Goal: Task Accomplishment & Management: Manage account settings

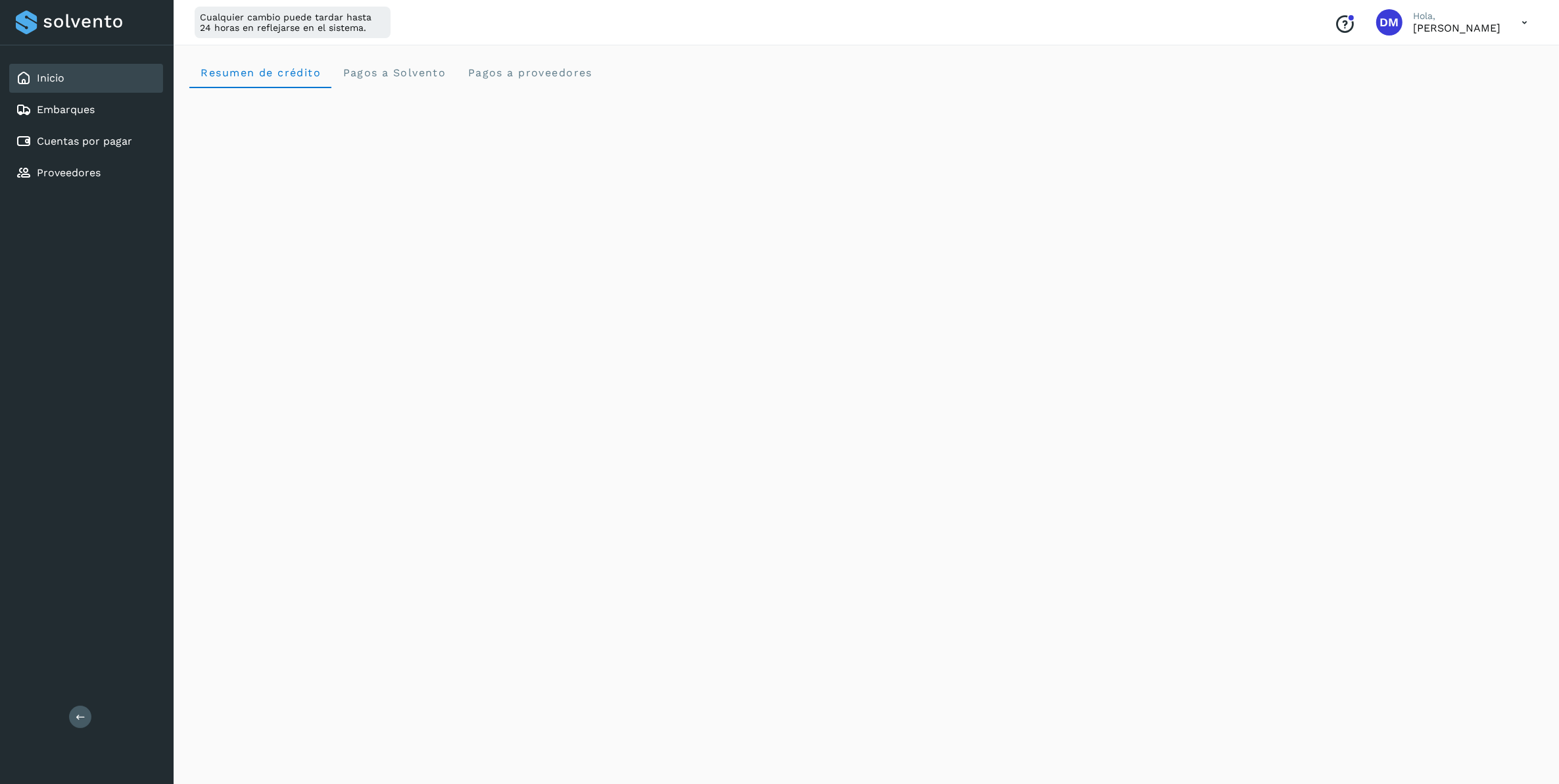
click at [109, 134] on link "Cuentas por pagar" at bounding box center [84, 140] width 95 height 13
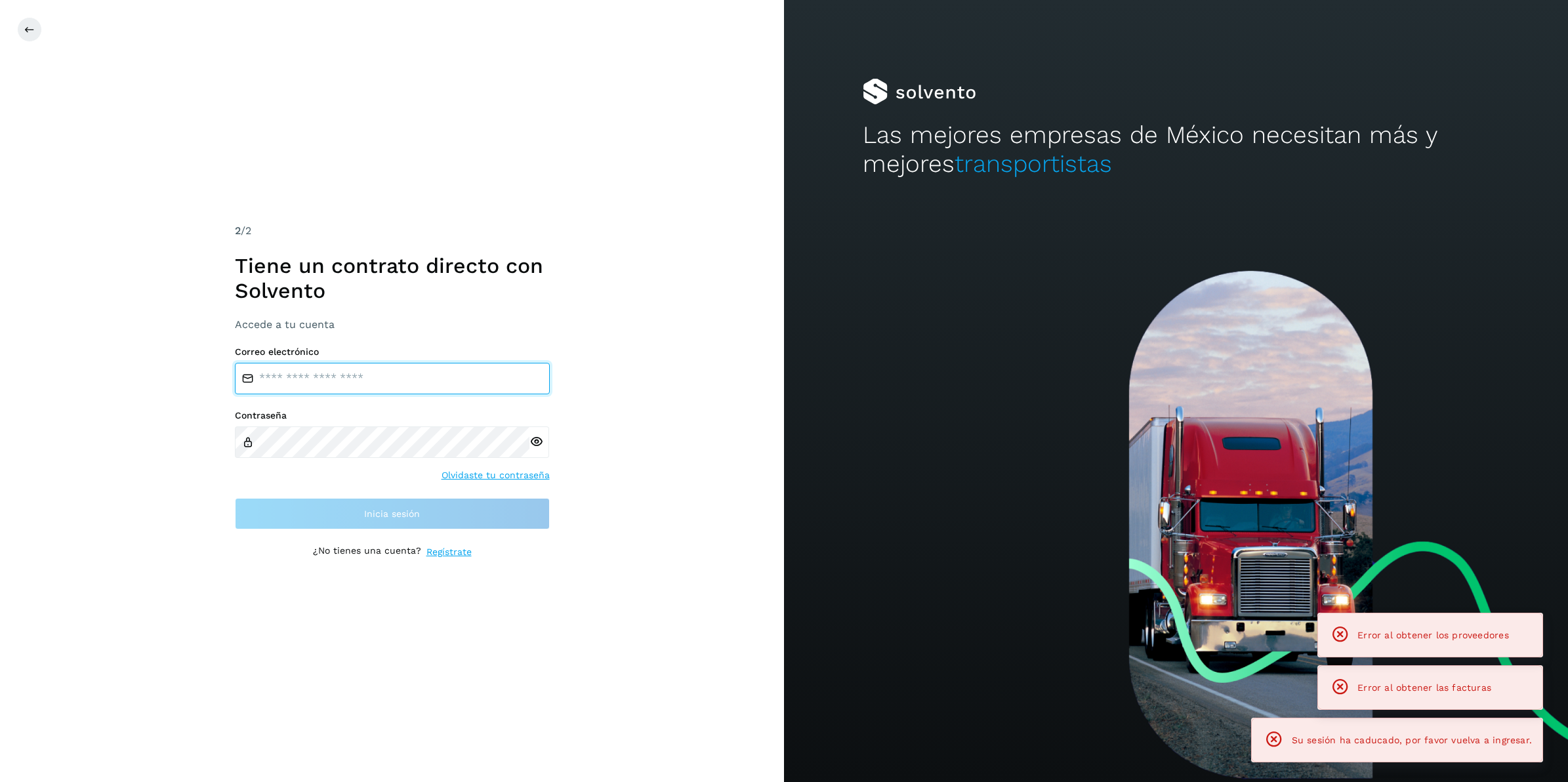
type input "**********"
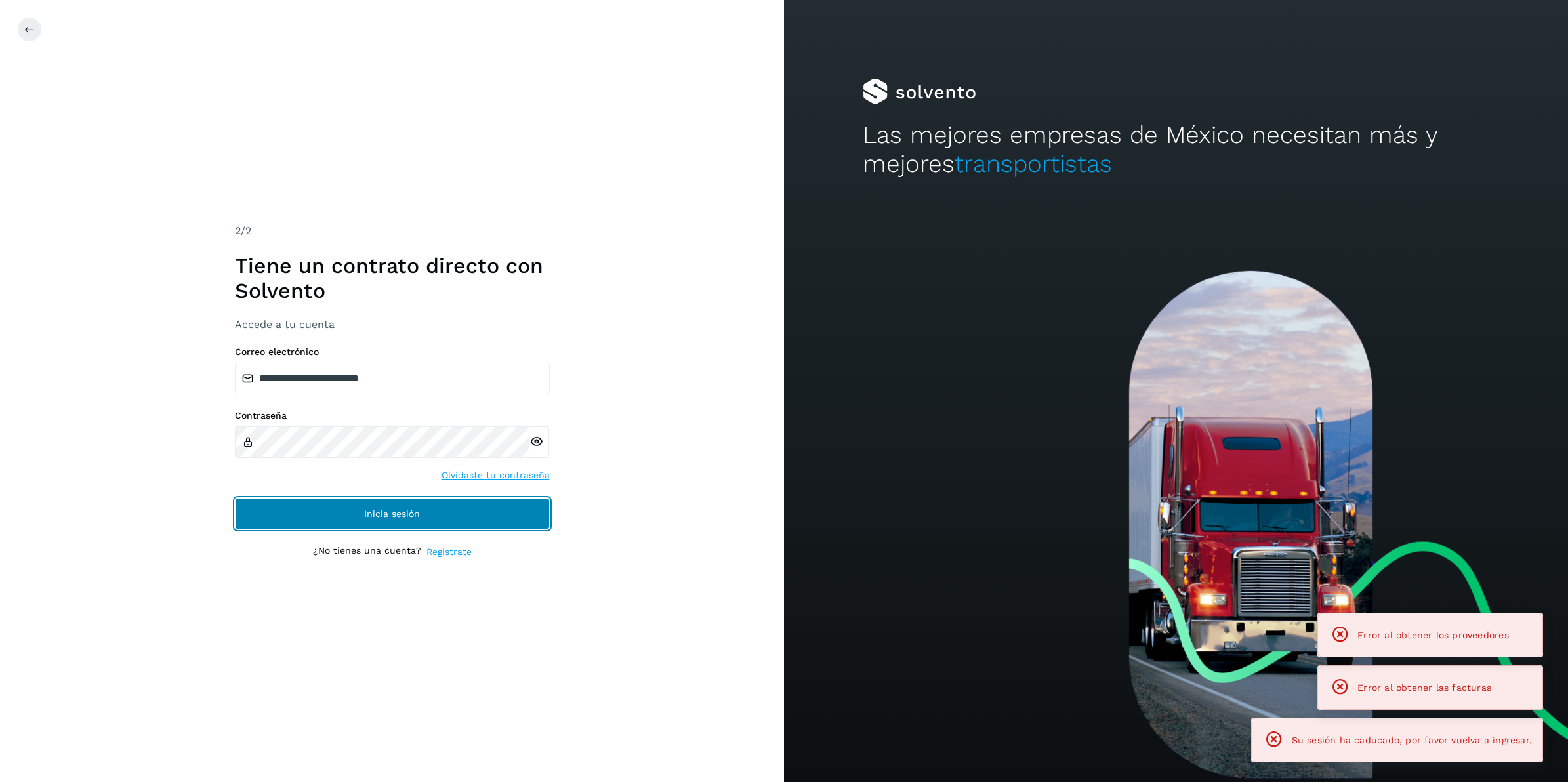
click at [362, 514] on button "Inicia sesión" at bounding box center [392, 514] width 315 height 32
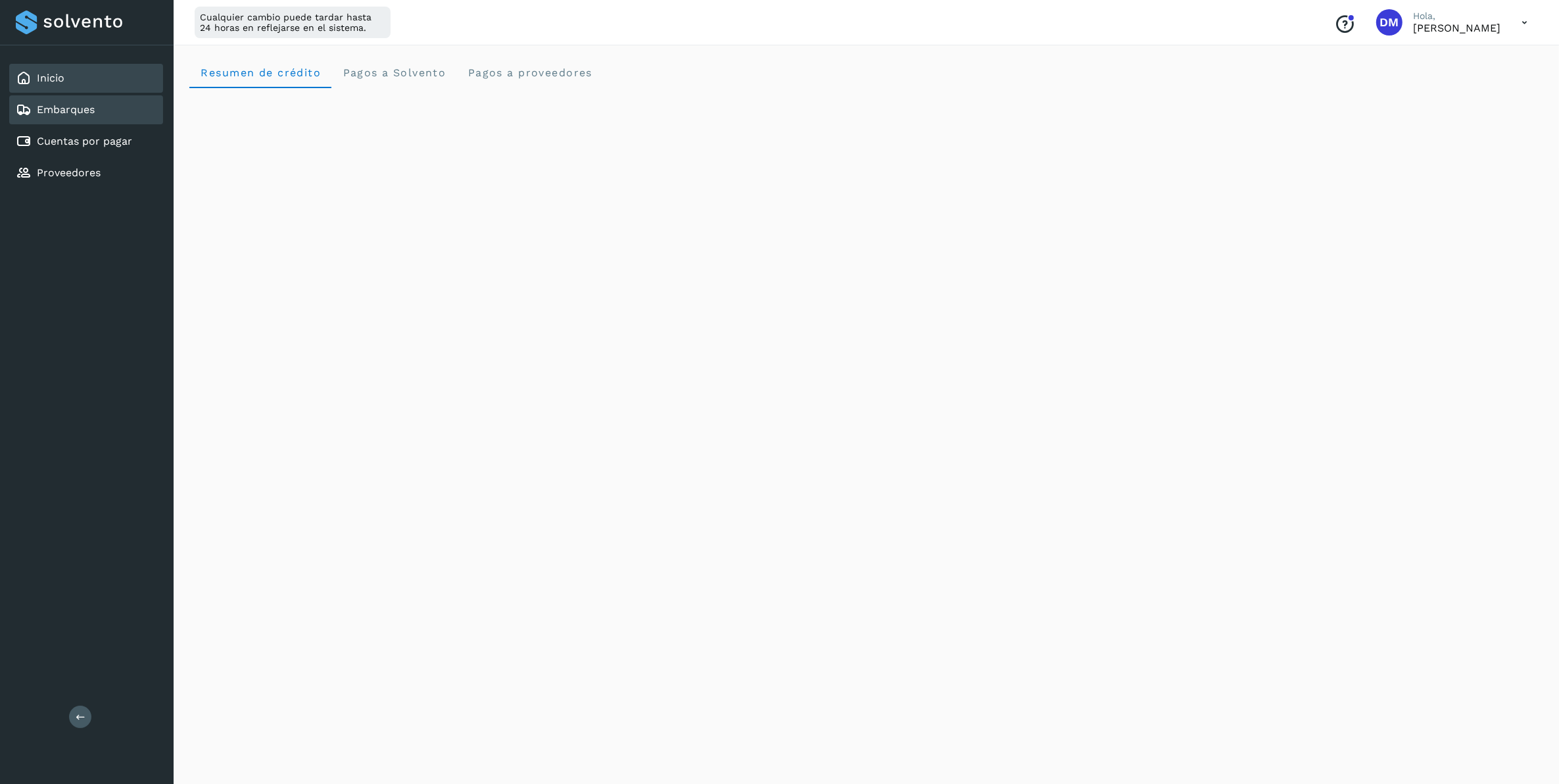
drag, startPoint x: 54, startPoint y: 139, endPoint x: 76, endPoint y: 112, distance: 34.8
click at [54, 139] on link "Cuentas por pagar" at bounding box center [84, 140] width 95 height 13
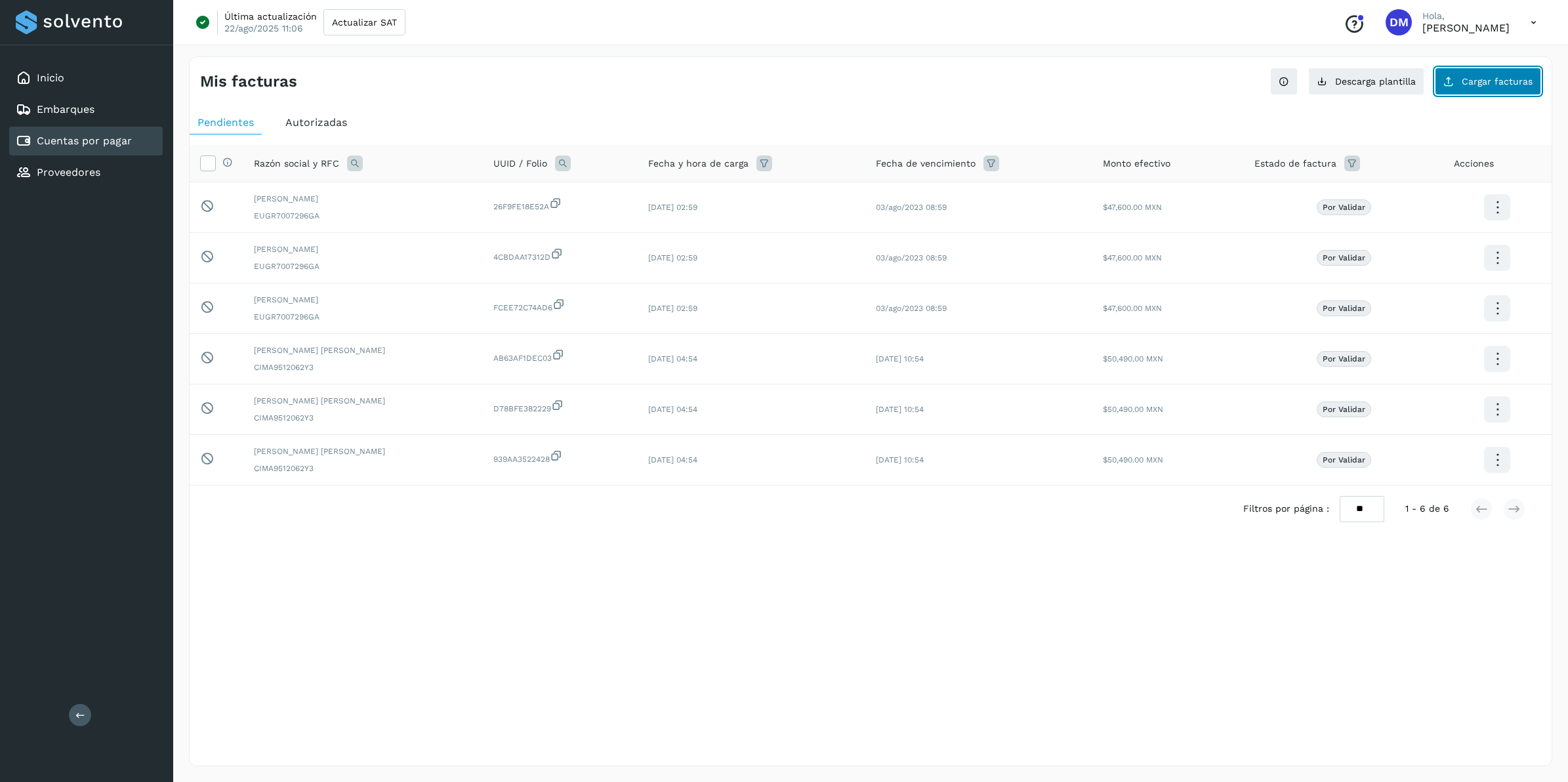
click at [1477, 89] on button "Cargar facturas" at bounding box center [1488, 81] width 107 height 27
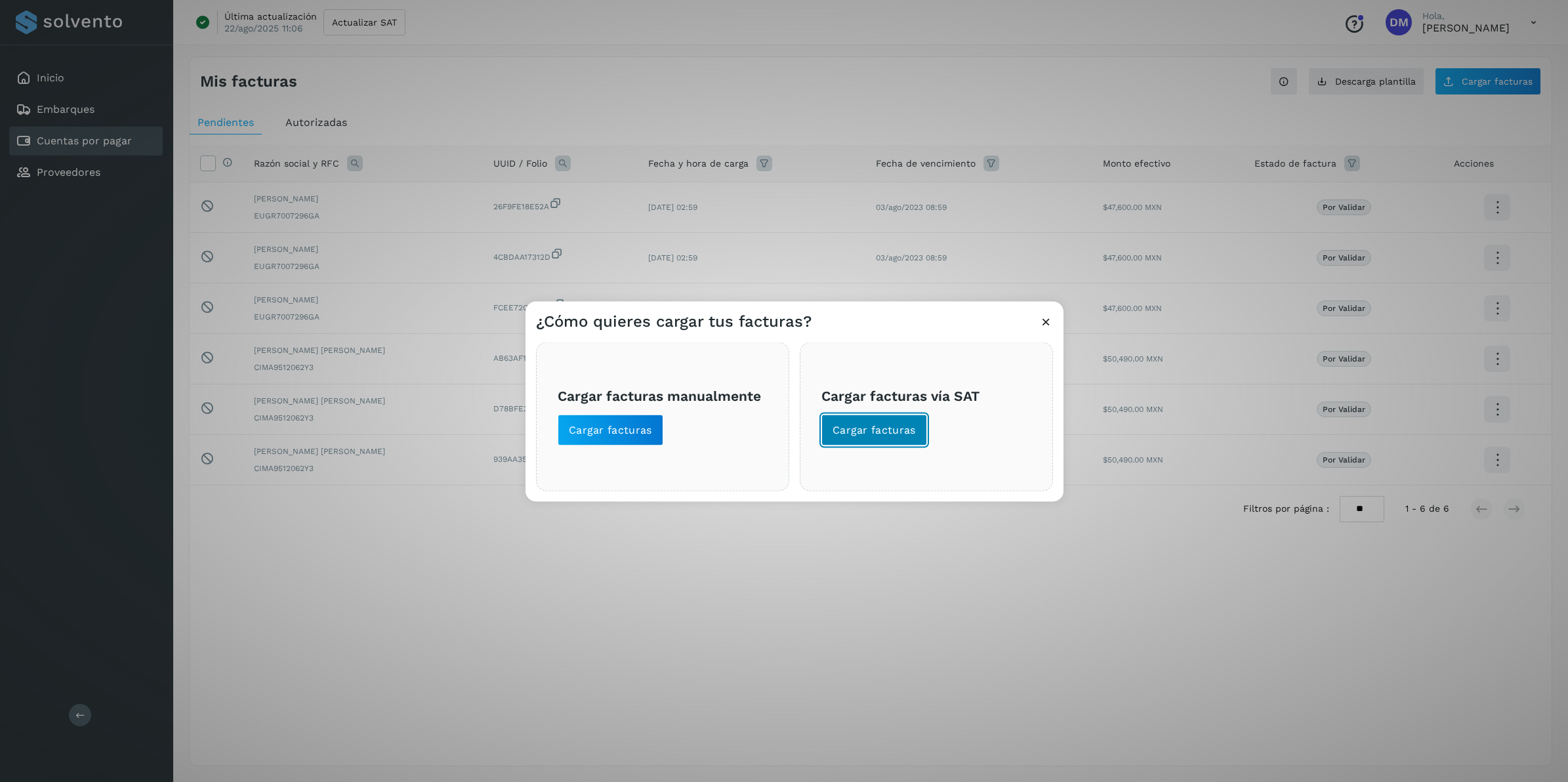
click at [891, 433] on span "Cargar facturas" at bounding box center [874, 430] width 83 height 14
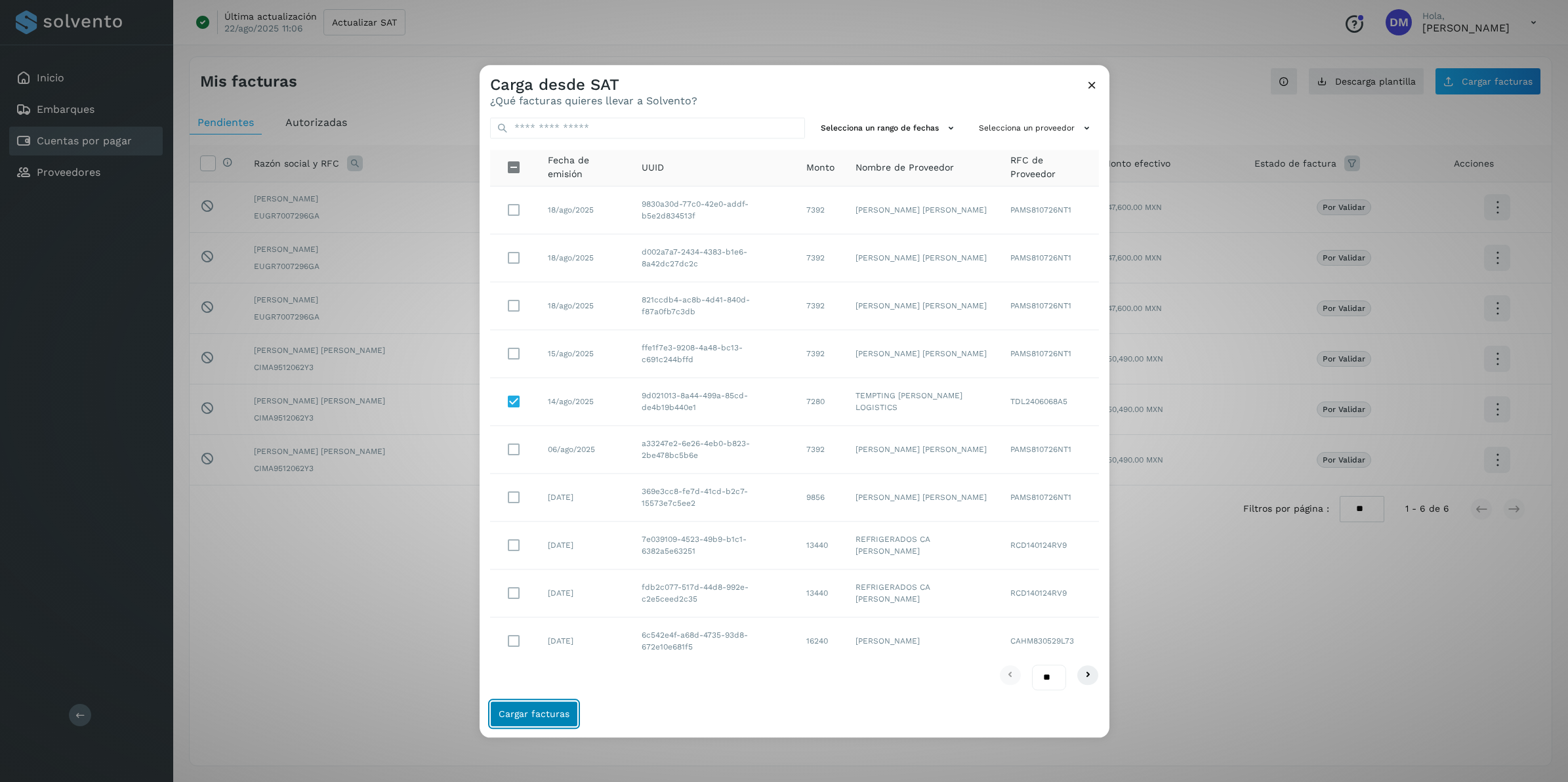
click at [539, 719] on span "Cargar facturas" at bounding box center [534, 714] width 71 height 9
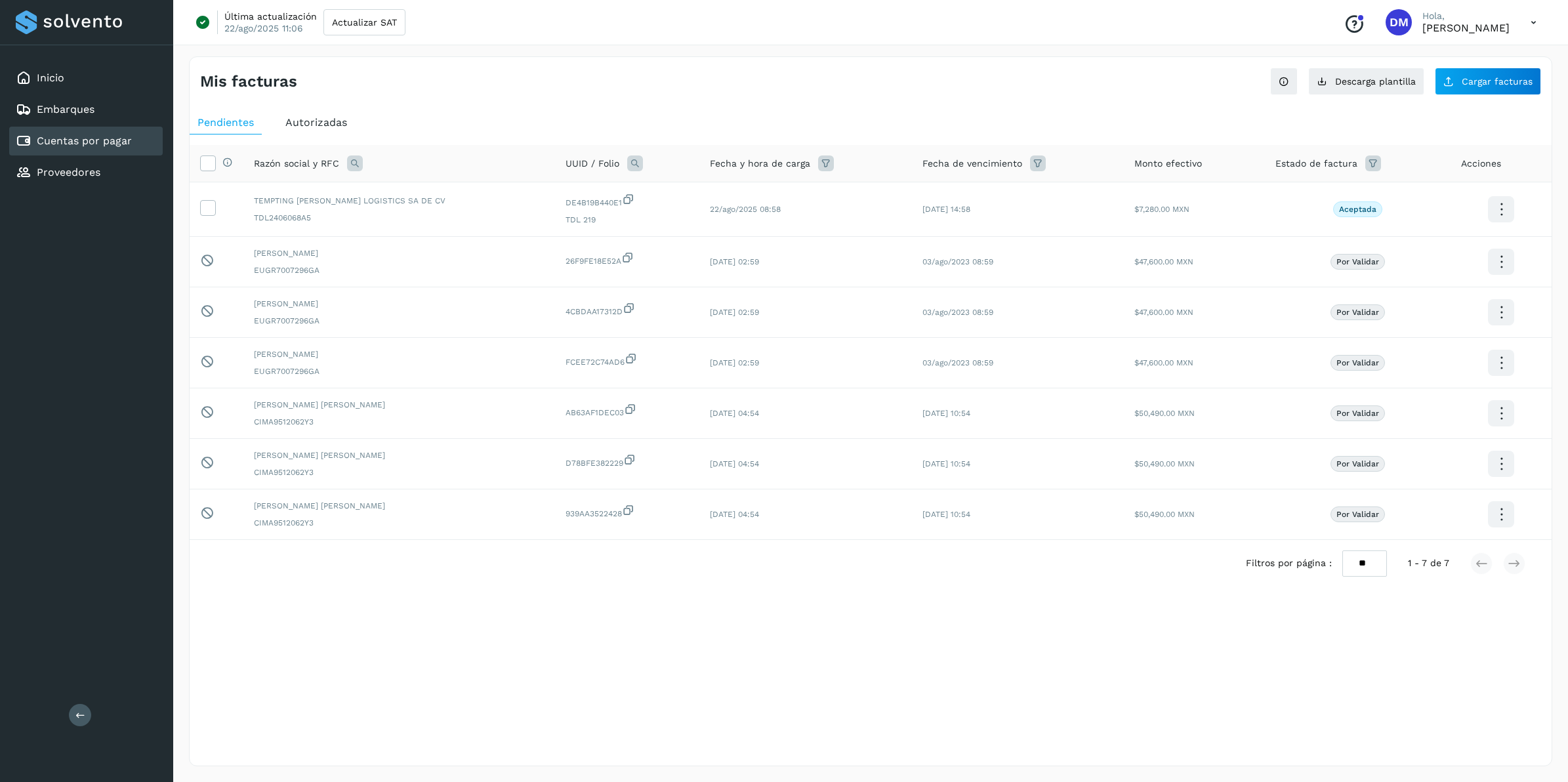
click at [455, 619] on div "Selecciona una fecha" at bounding box center [871, 619] width 1362 height 22
click at [522, 81] on div "Mis facturas" at bounding box center [535, 82] width 671 height 19
click at [208, 212] on icon at bounding box center [207, 207] width 14 height 14
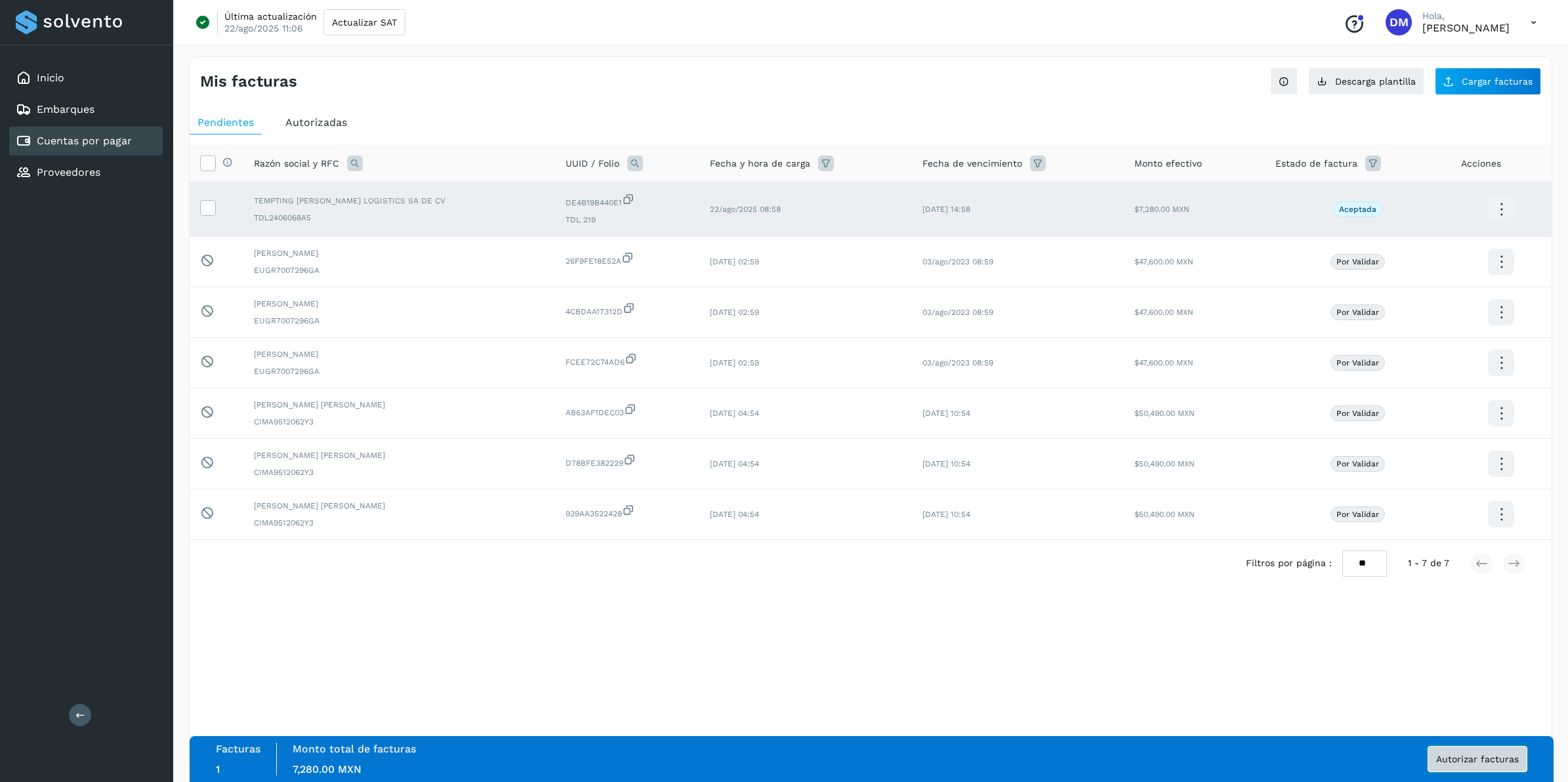
click at [1464, 766] on button "Autorizar facturas" at bounding box center [1478, 759] width 100 height 27
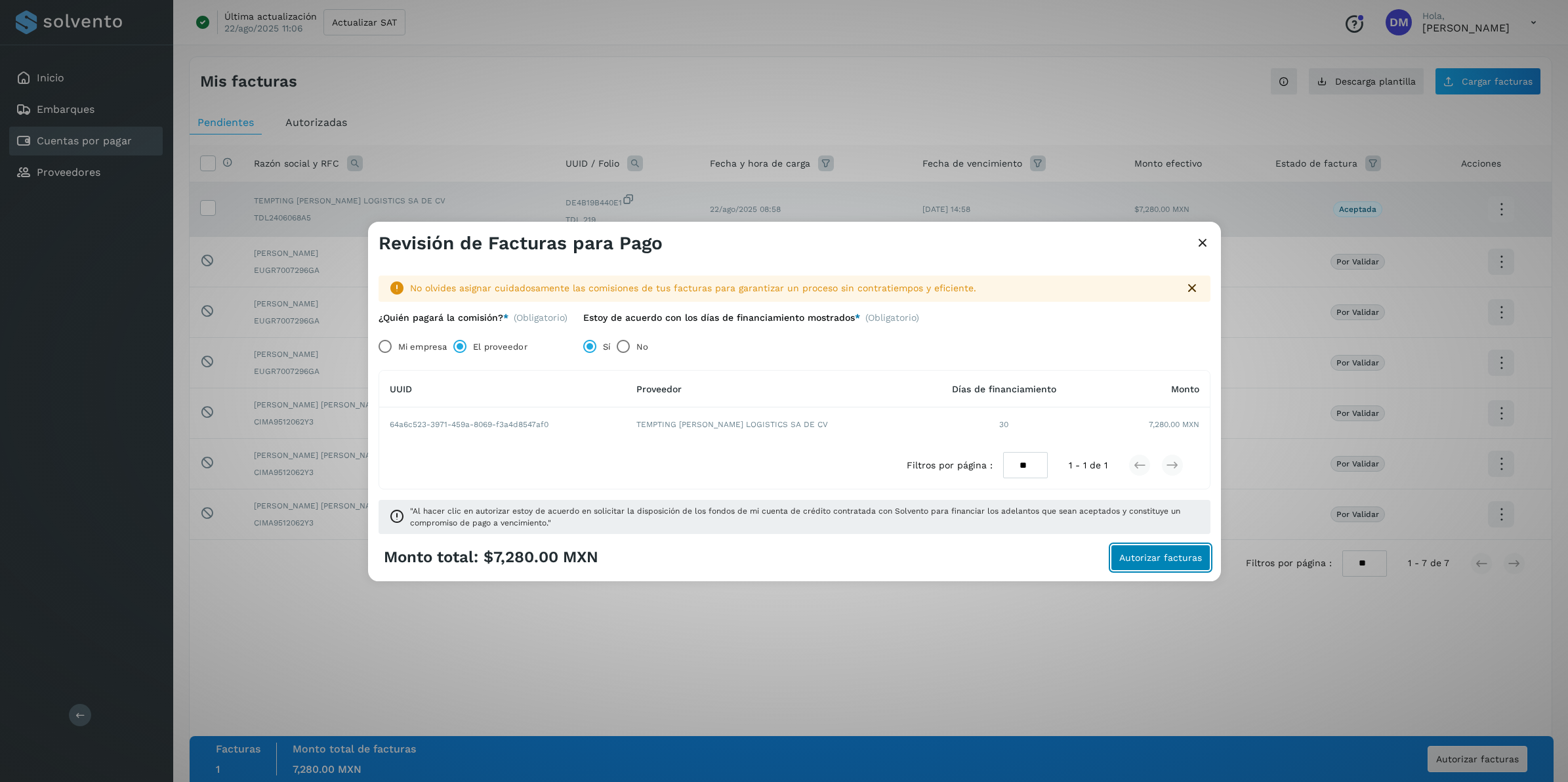
click at [1163, 555] on span "Autorizar facturas" at bounding box center [1160, 557] width 82 height 9
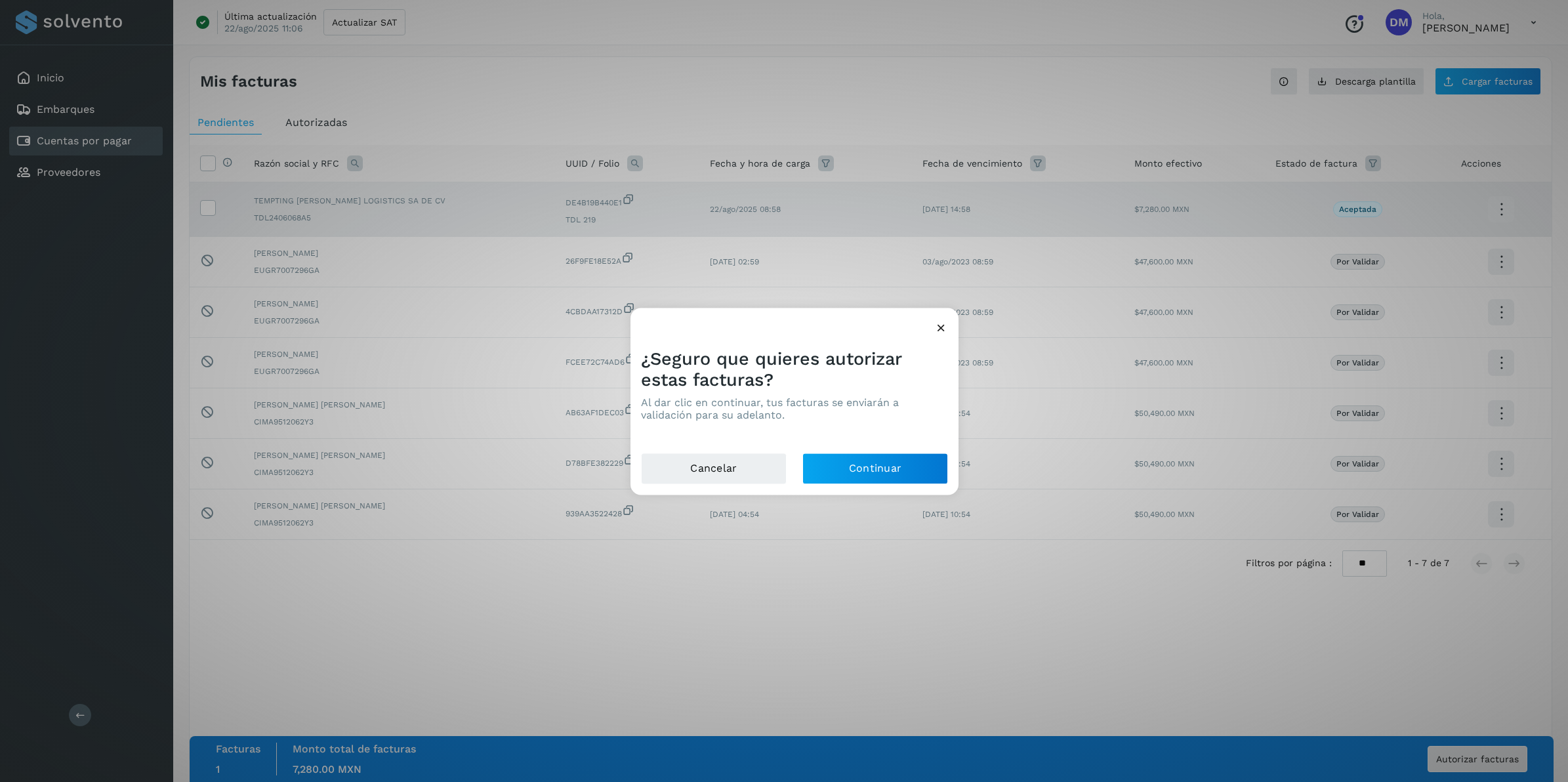
click at [891, 451] on div "¿Seguro que quieres autorizar estas facturas? Al dar clic en continuar, tus fac…" at bounding box center [795, 396] width 328 height 115
click at [887, 461] on button "Continuar" at bounding box center [875, 469] width 146 height 32
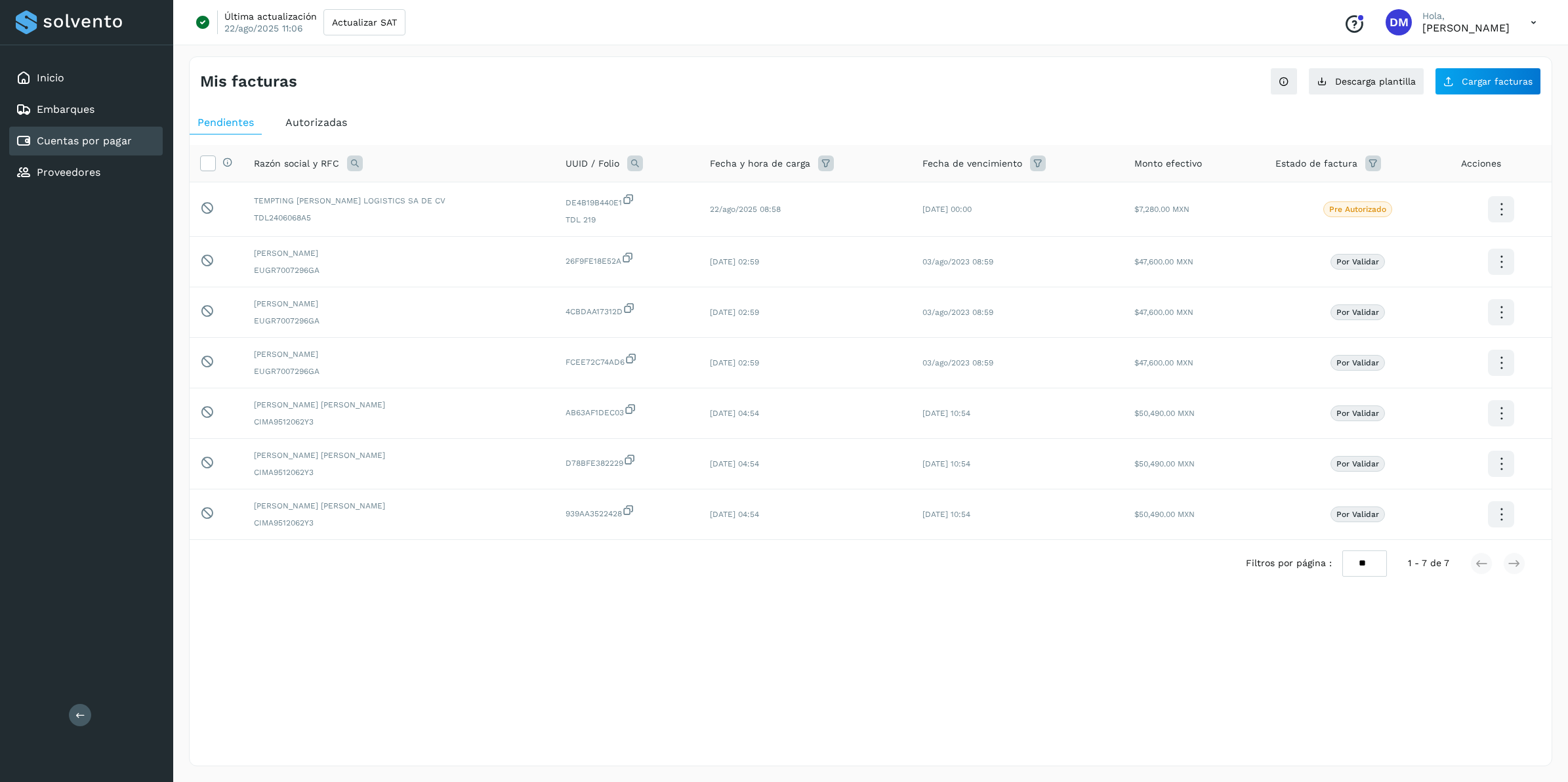
click at [328, 133] on div "Autorizadas" at bounding box center [316, 122] width 77 height 23
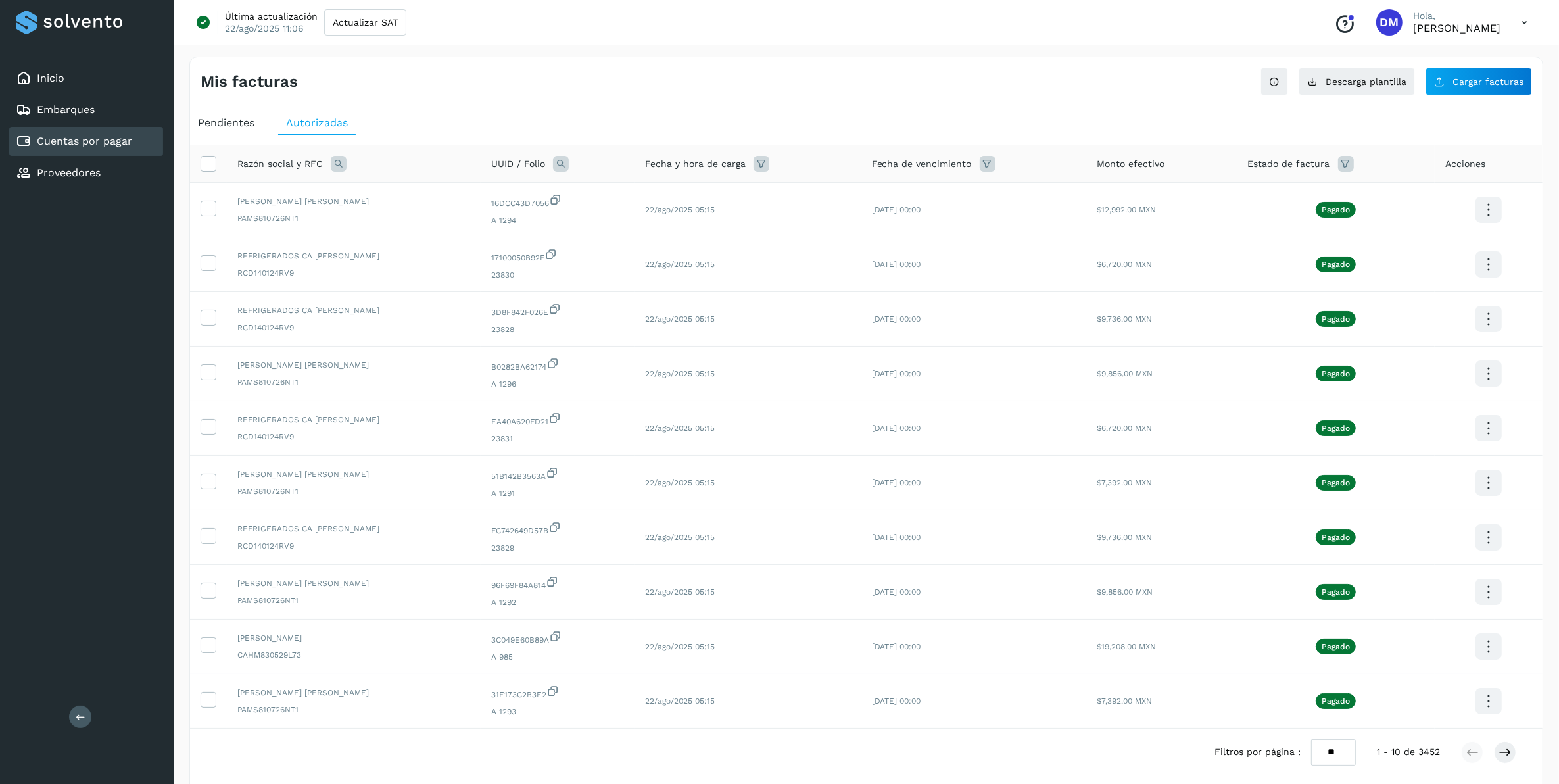
click at [220, 122] on span "Pendientes" at bounding box center [226, 122] width 57 height 13
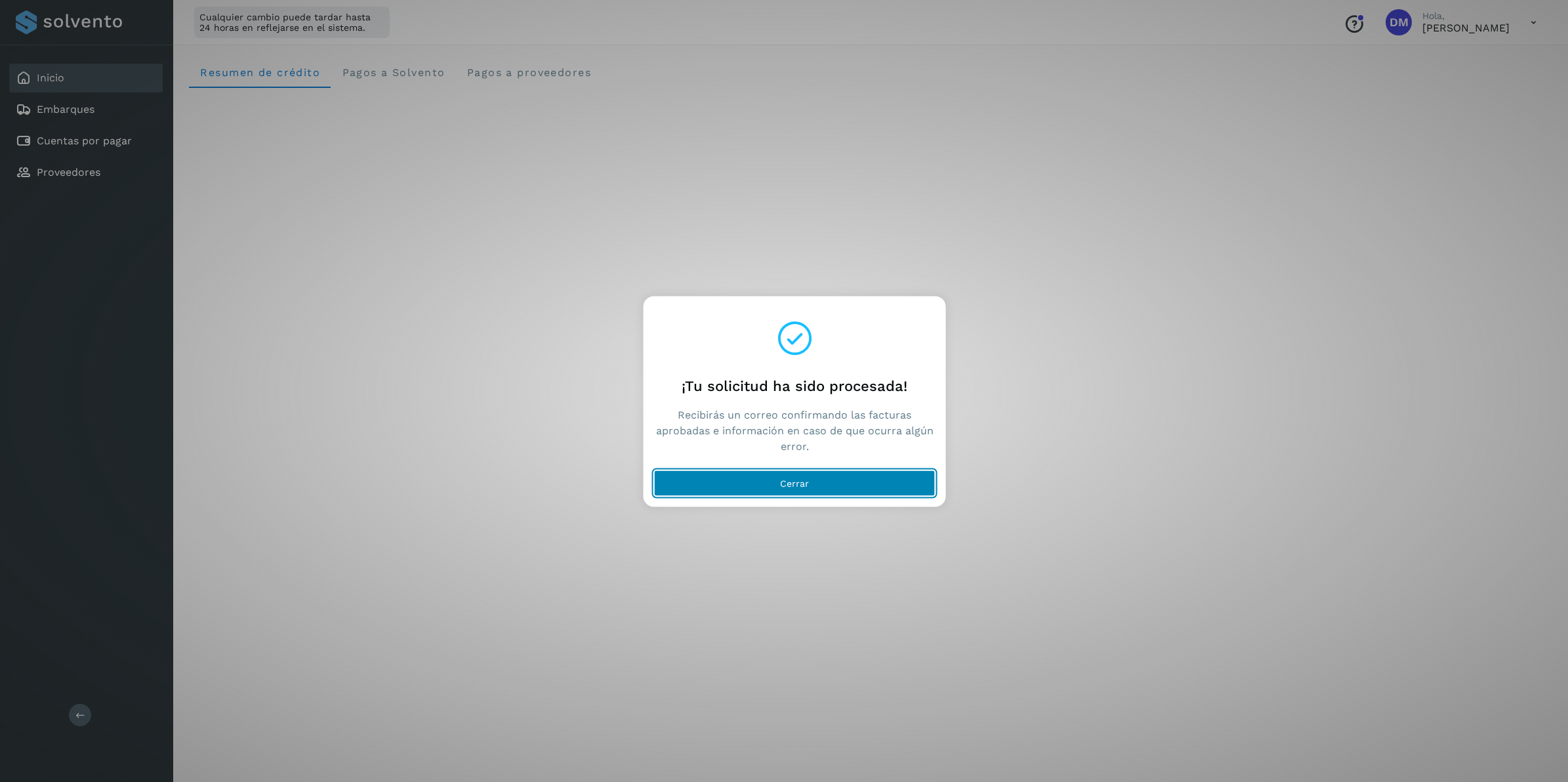
click at [766, 477] on button "Cerrar" at bounding box center [795, 484] width 282 height 27
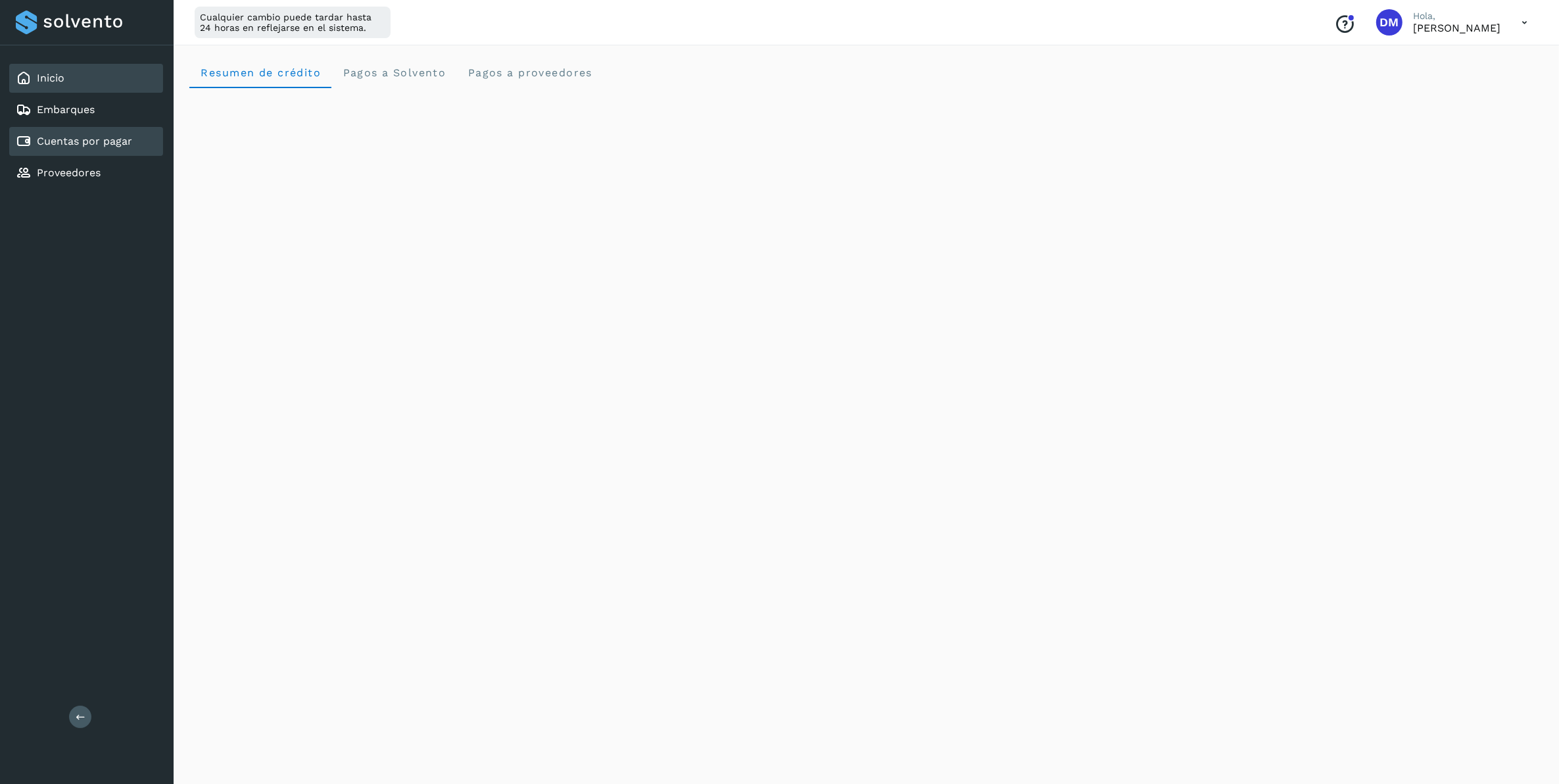
click at [59, 139] on link "Cuentas por pagar" at bounding box center [84, 140] width 95 height 13
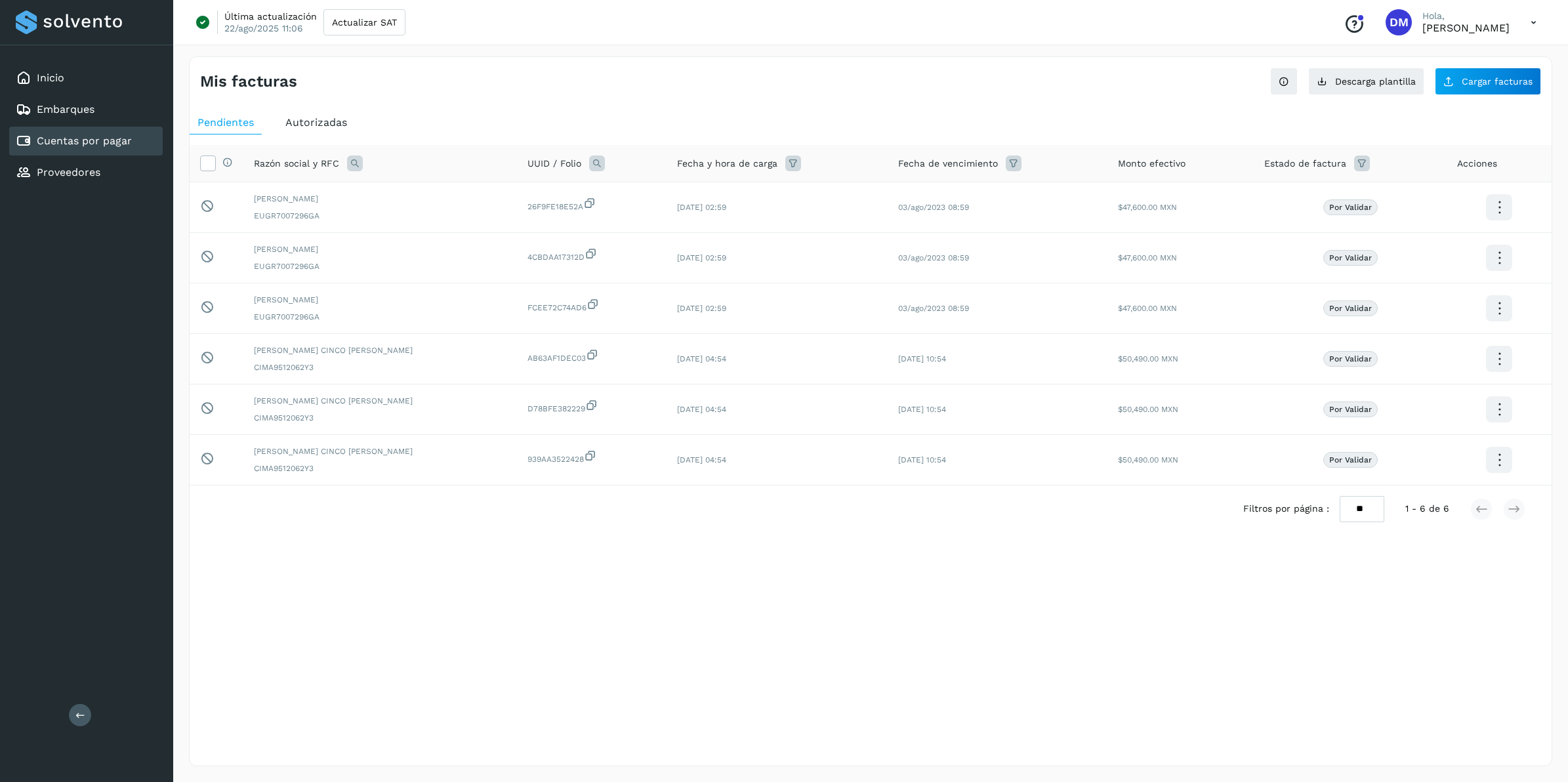
click at [292, 120] on span "Autorizadas" at bounding box center [317, 122] width 62 height 12
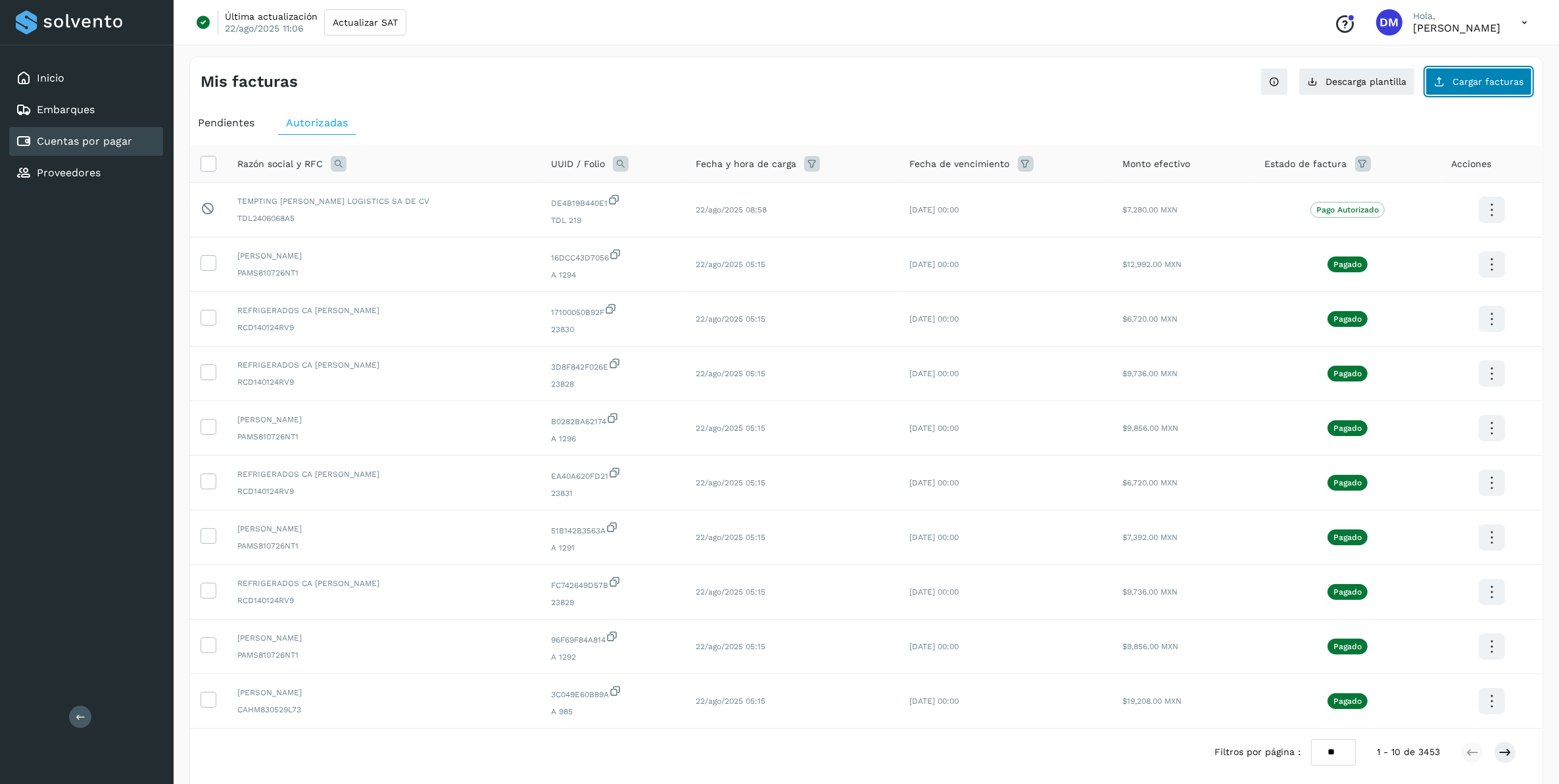
click at [1460, 79] on span "Cargar facturas" at bounding box center [1488, 81] width 71 height 9
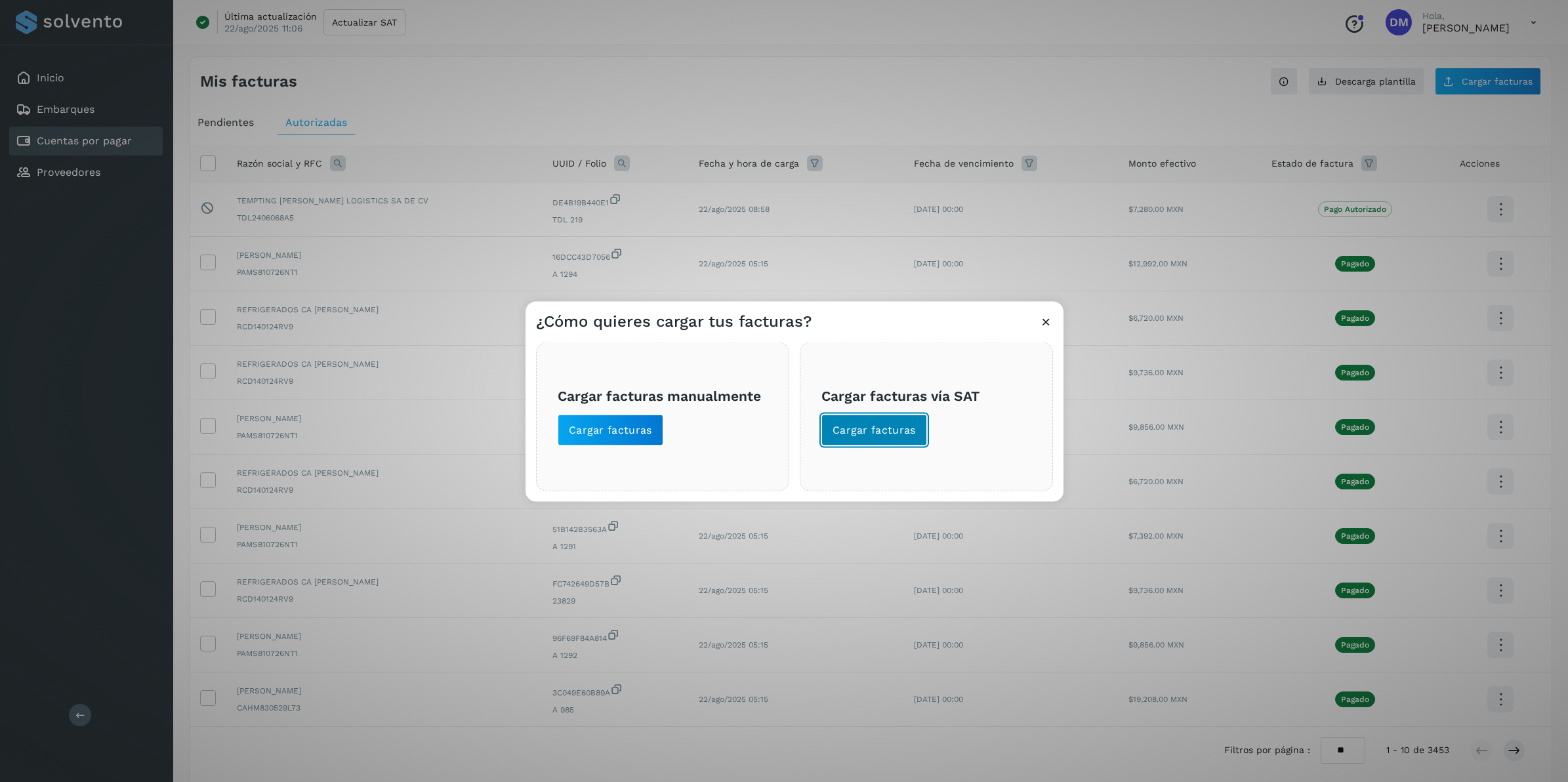
click at [861, 428] on span "Cargar facturas" at bounding box center [874, 430] width 83 height 14
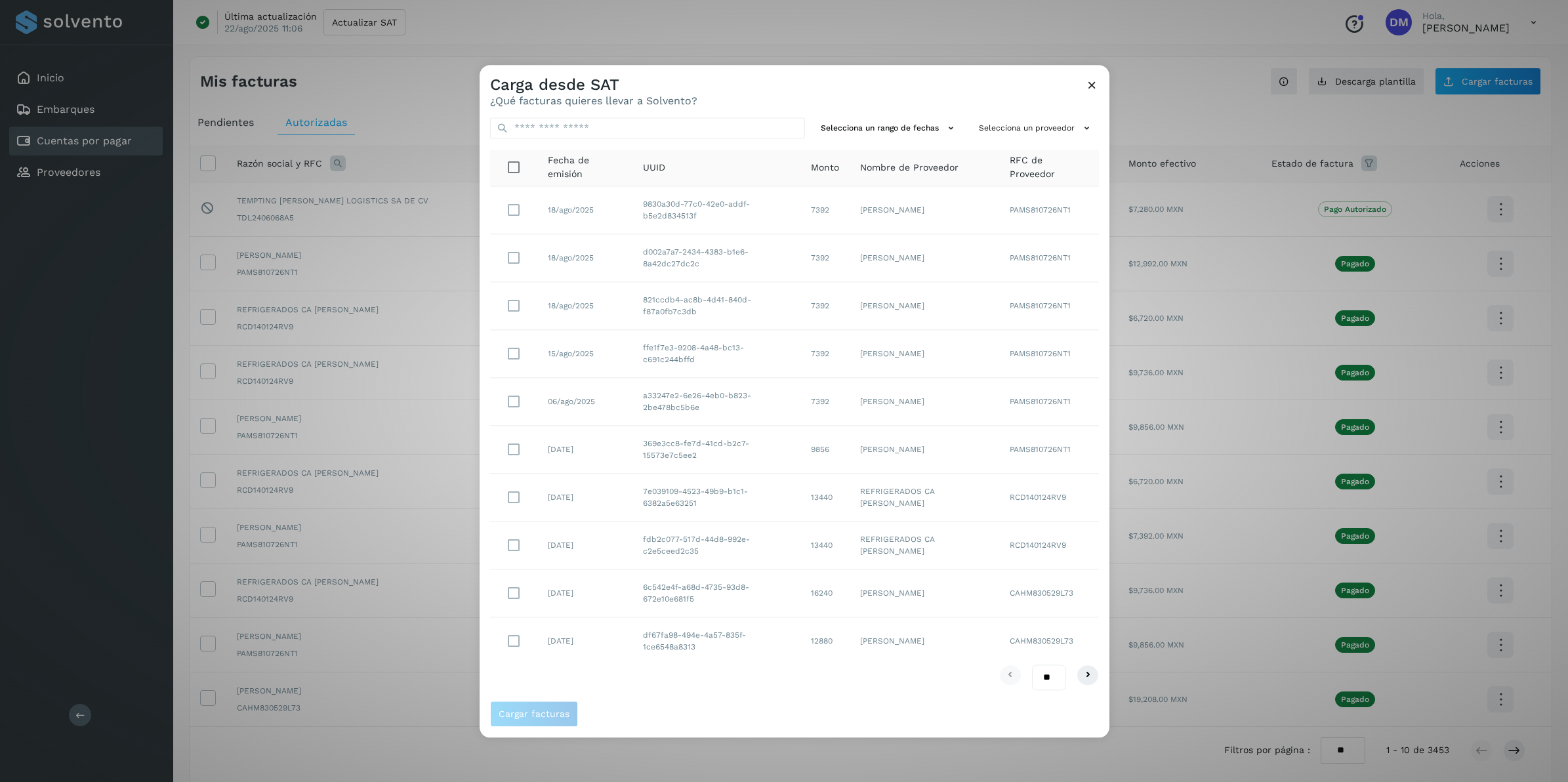
click at [1086, 87] on icon at bounding box center [1092, 85] width 14 height 14
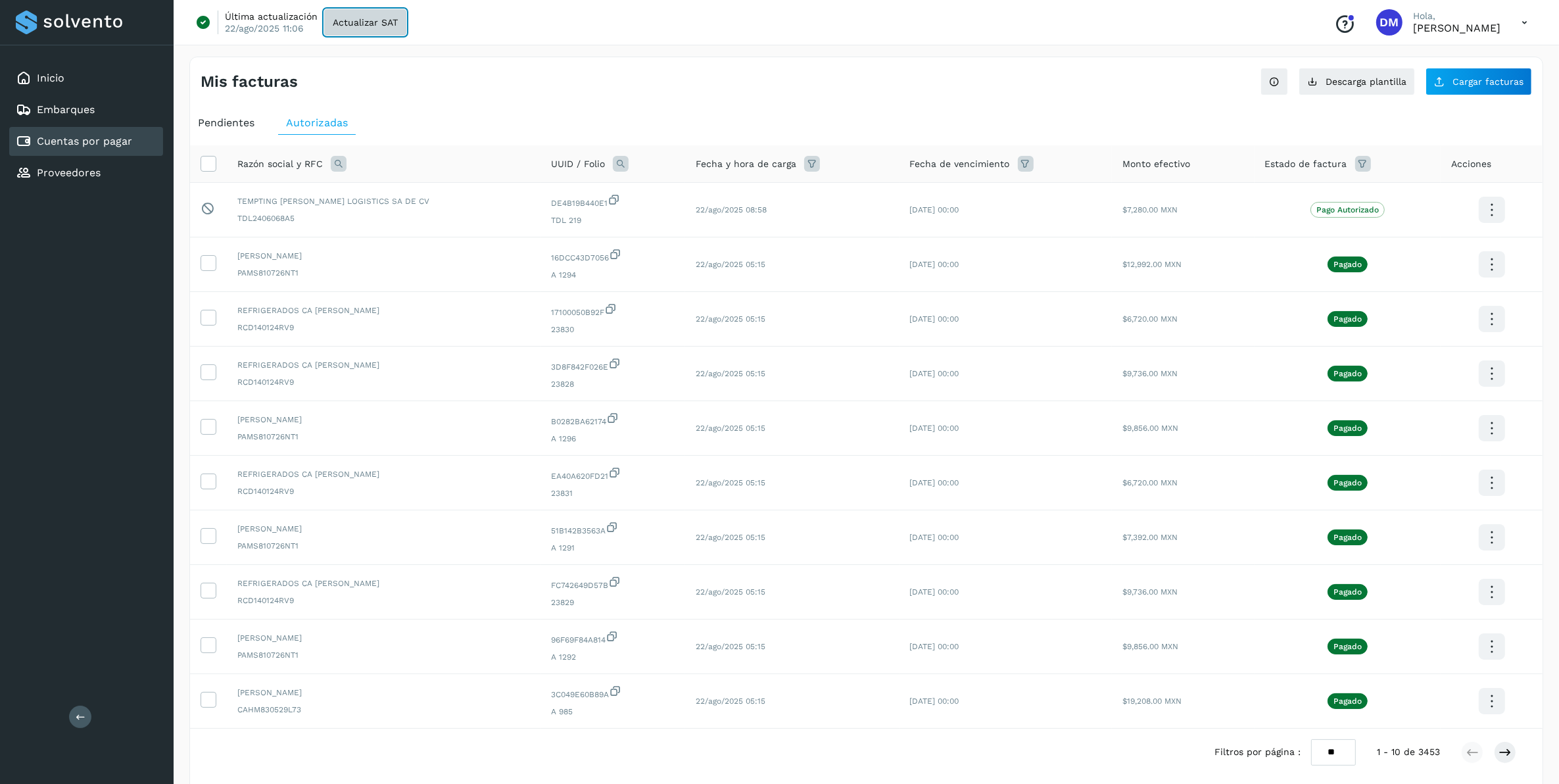
click at [358, 25] on span "Actualizar SAT" at bounding box center [365, 22] width 65 height 9
click at [67, 80] on div "Inicio" at bounding box center [86, 78] width 154 height 29
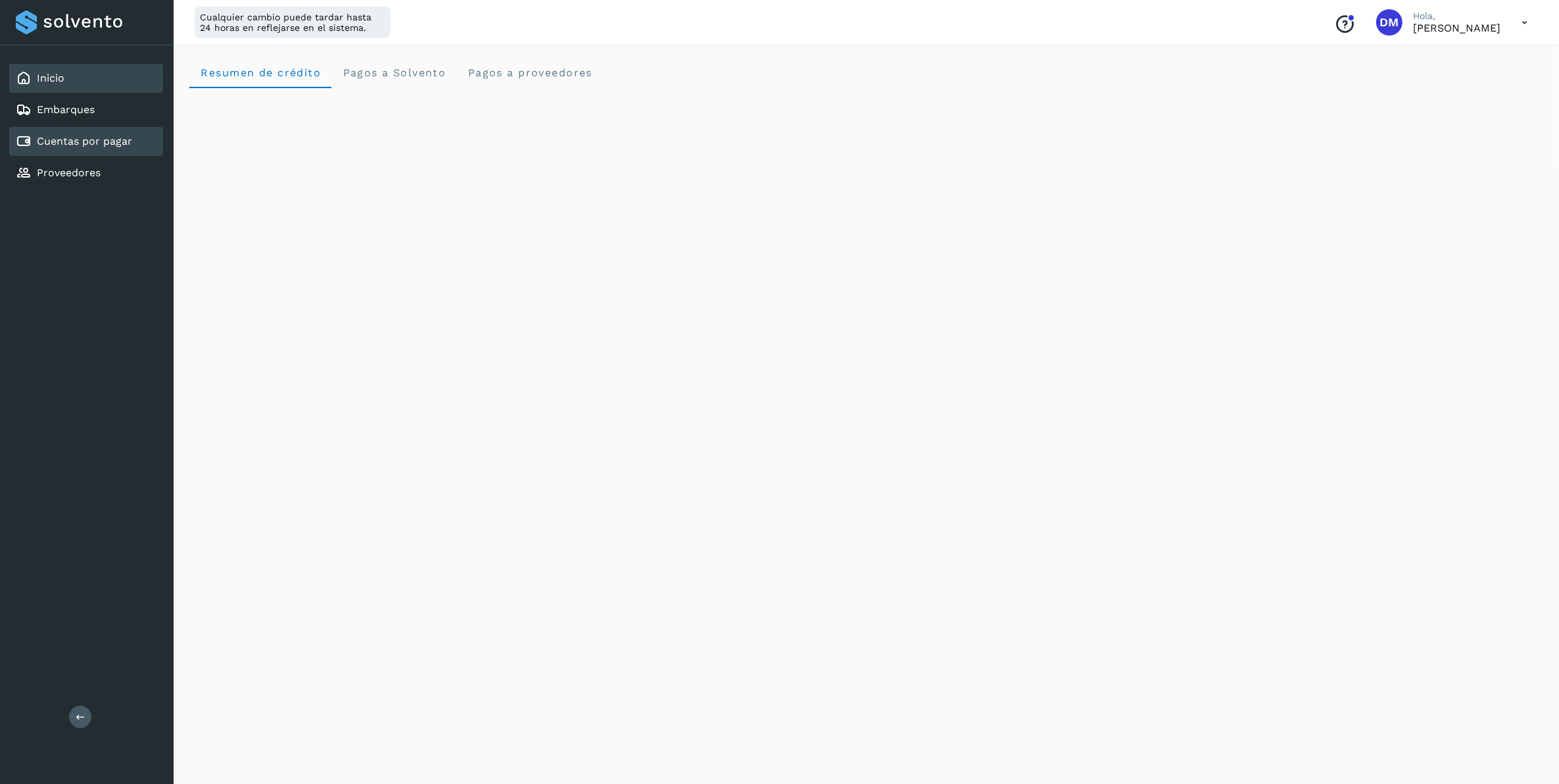
click at [81, 139] on link "Cuentas por pagar" at bounding box center [84, 140] width 95 height 13
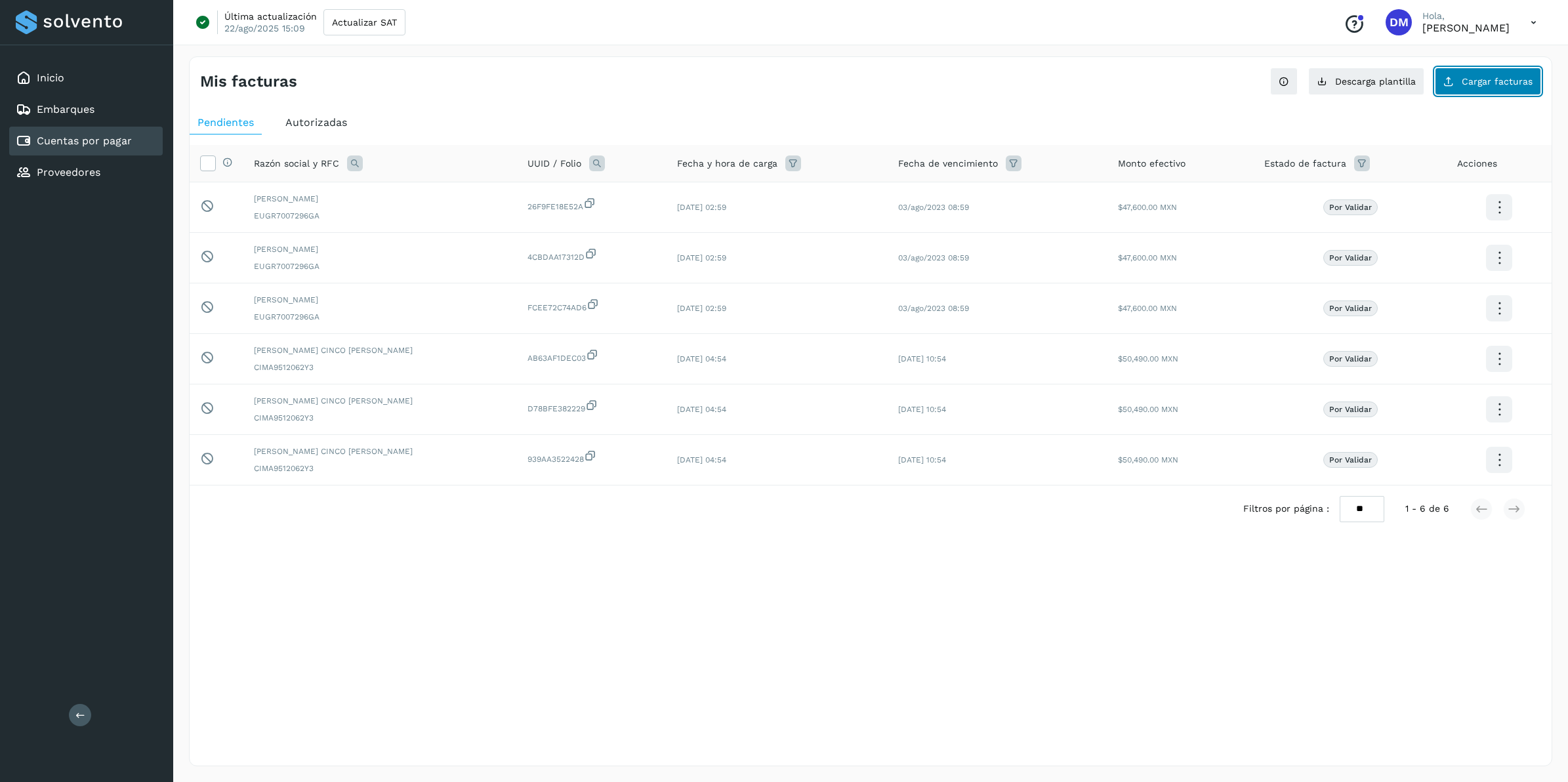
click at [1481, 84] on span "Cargar facturas" at bounding box center [1497, 81] width 71 height 9
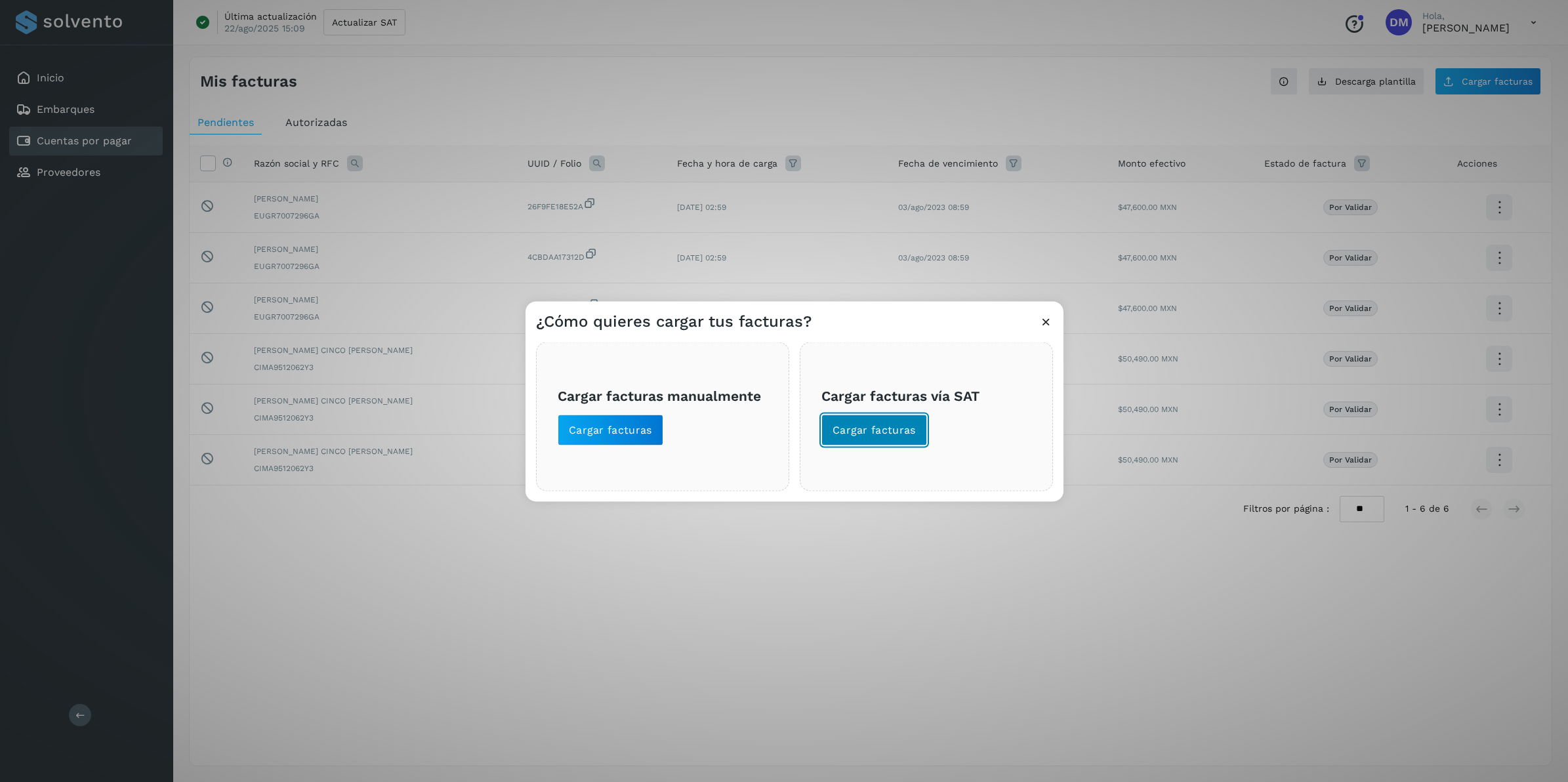
click at [871, 431] on span "Cargar facturas" at bounding box center [874, 430] width 83 height 14
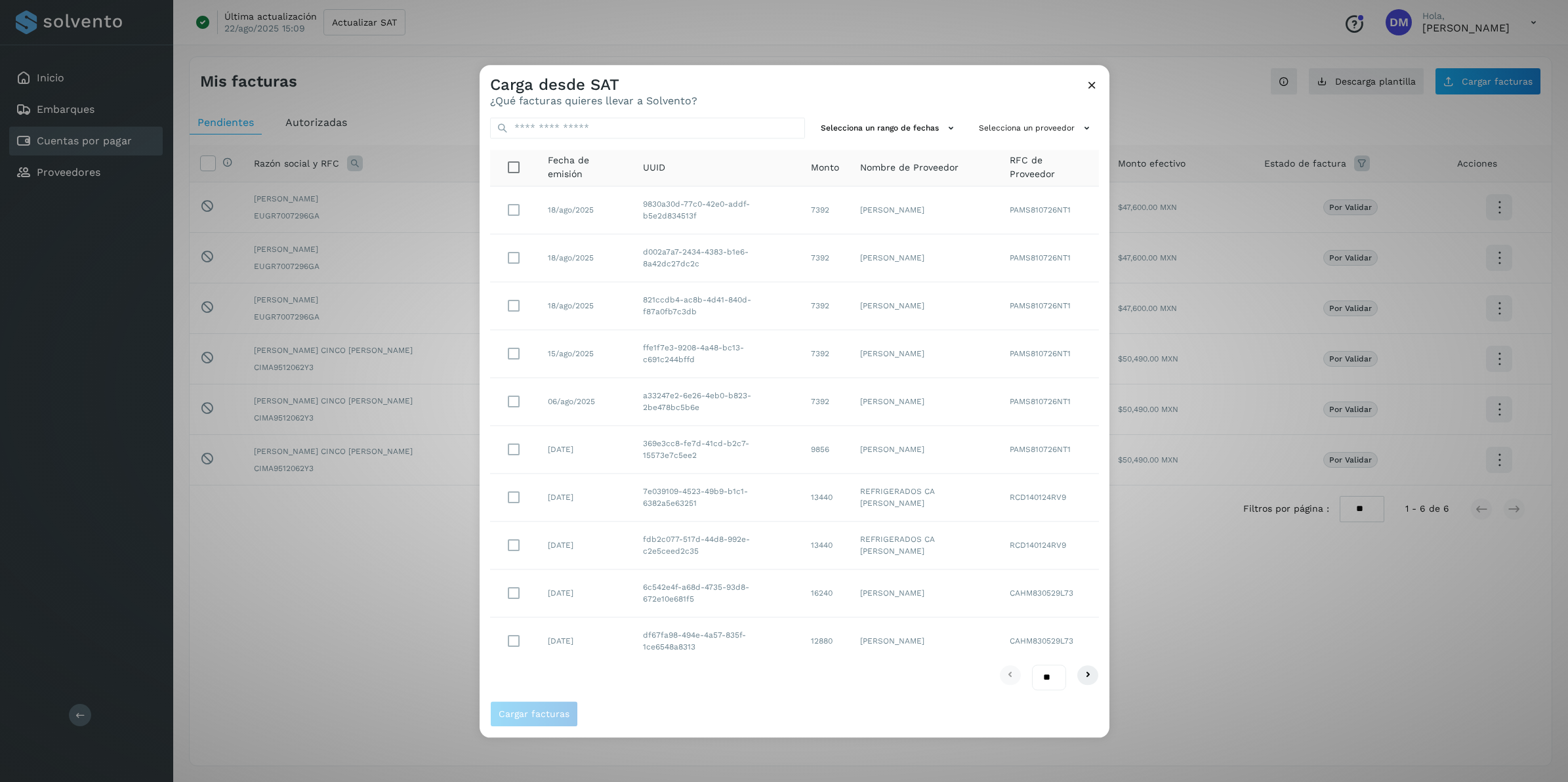
click at [1096, 87] on icon at bounding box center [1092, 85] width 14 height 14
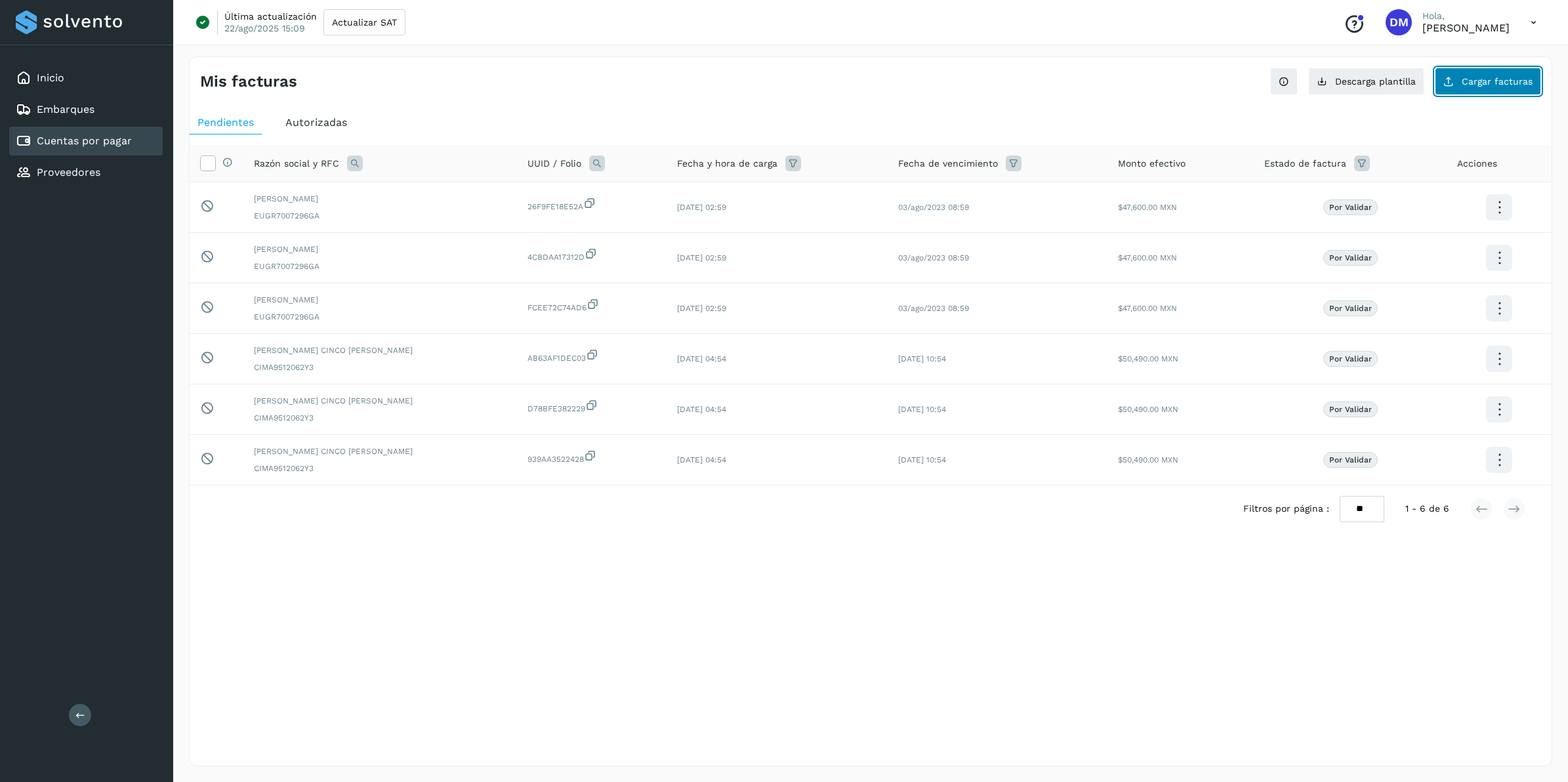
click at [1506, 73] on button "Cargar facturas" at bounding box center [1488, 81] width 107 height 27
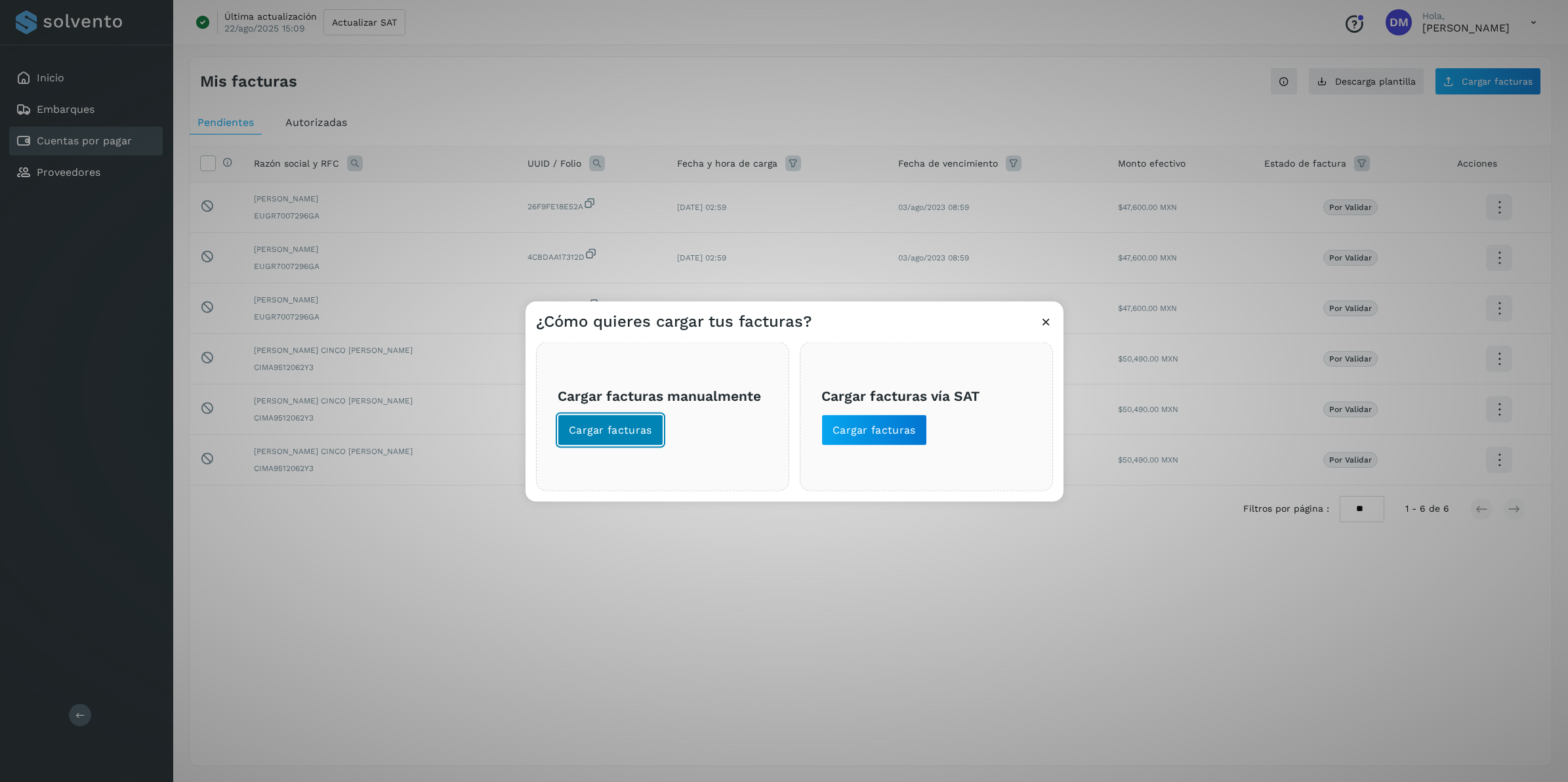
click at [594, 436] on span "Cargar facturas" at bounding box center [611, 430] width 83 height 14
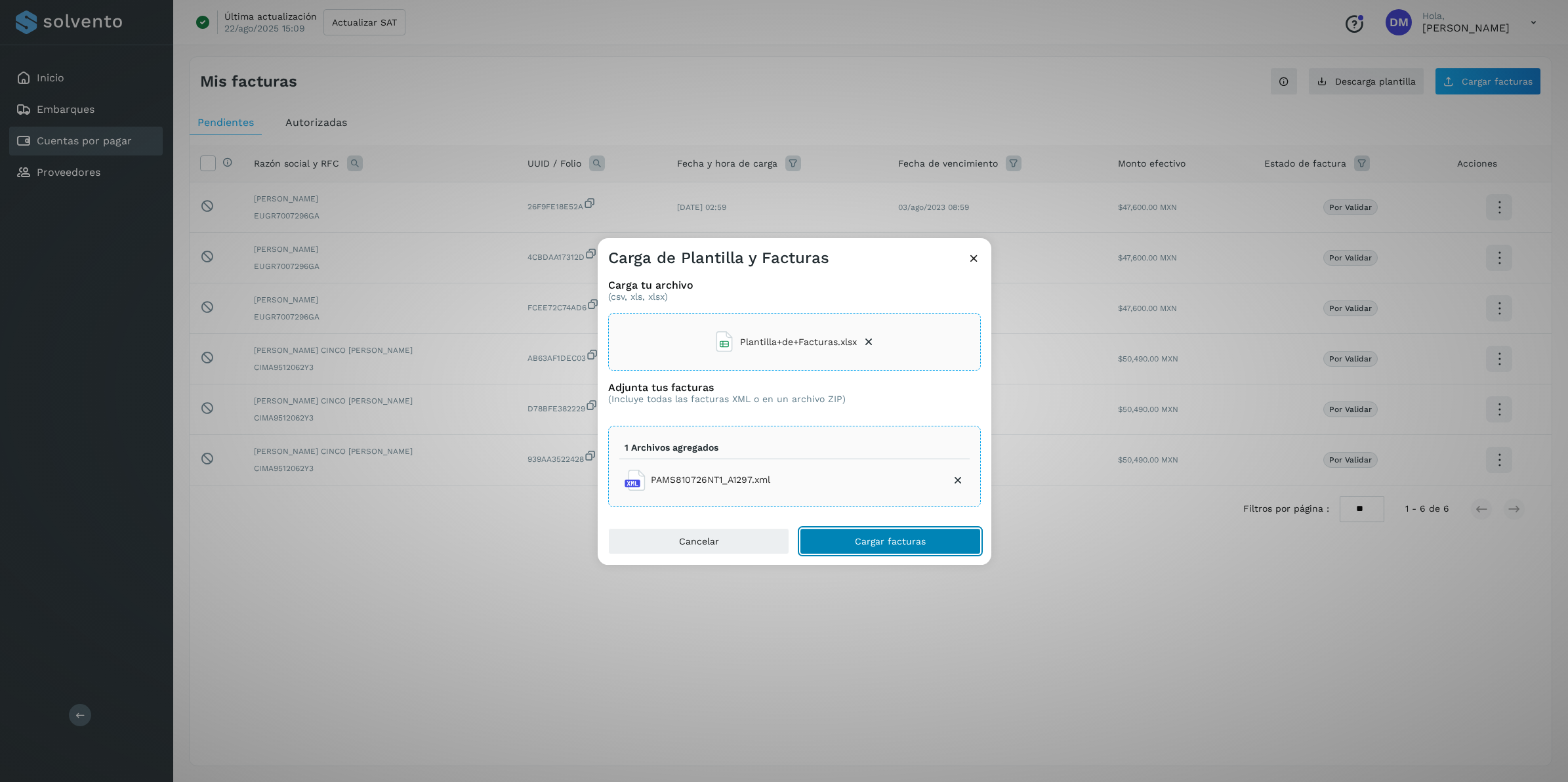
click at [881, 532] on button "Cargar facturas" at bounding box center [890, 541] width 181 height 27
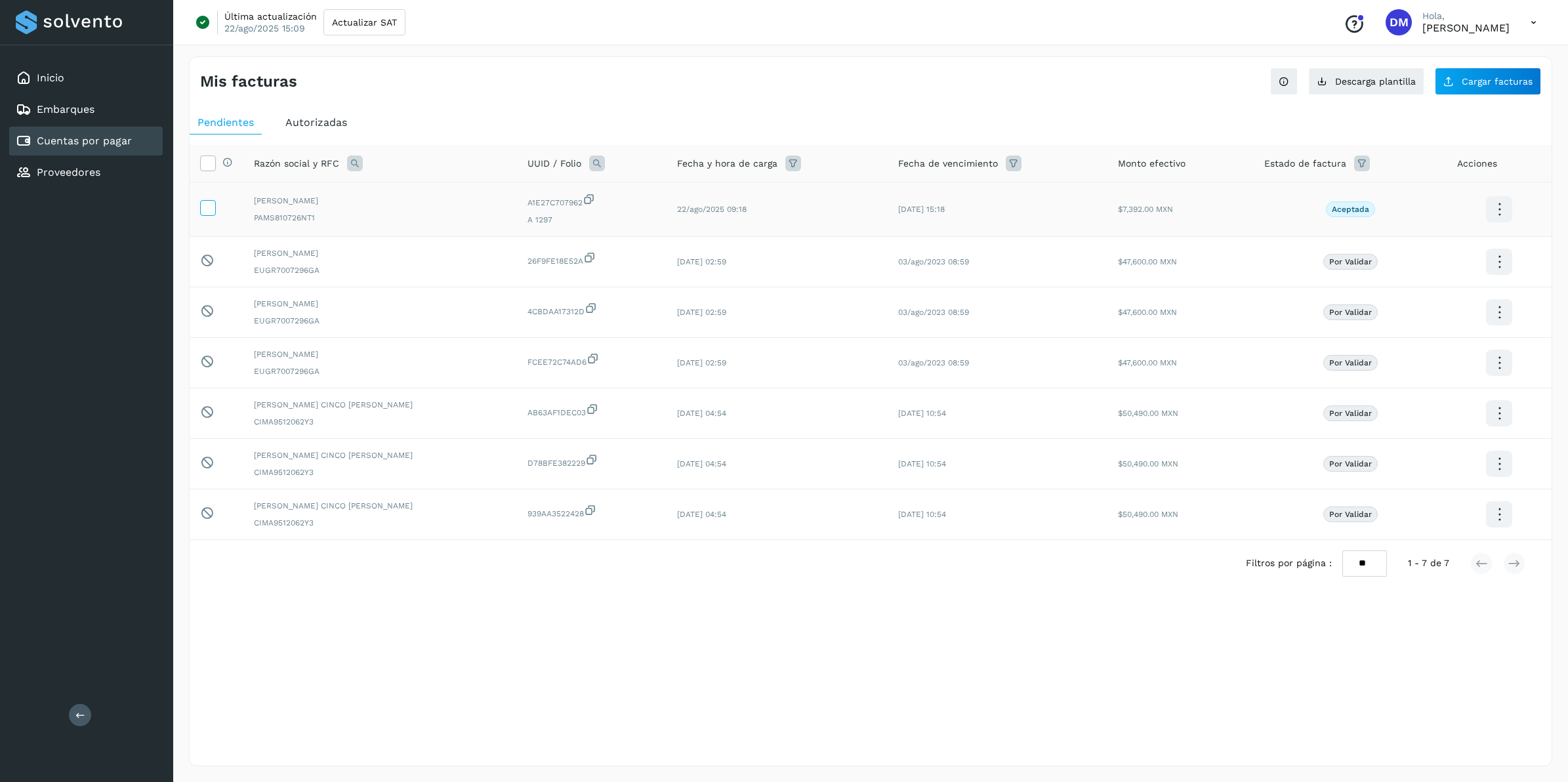
click at [205, 208] on icon at bounding box center [207, 207] width 14 height 14
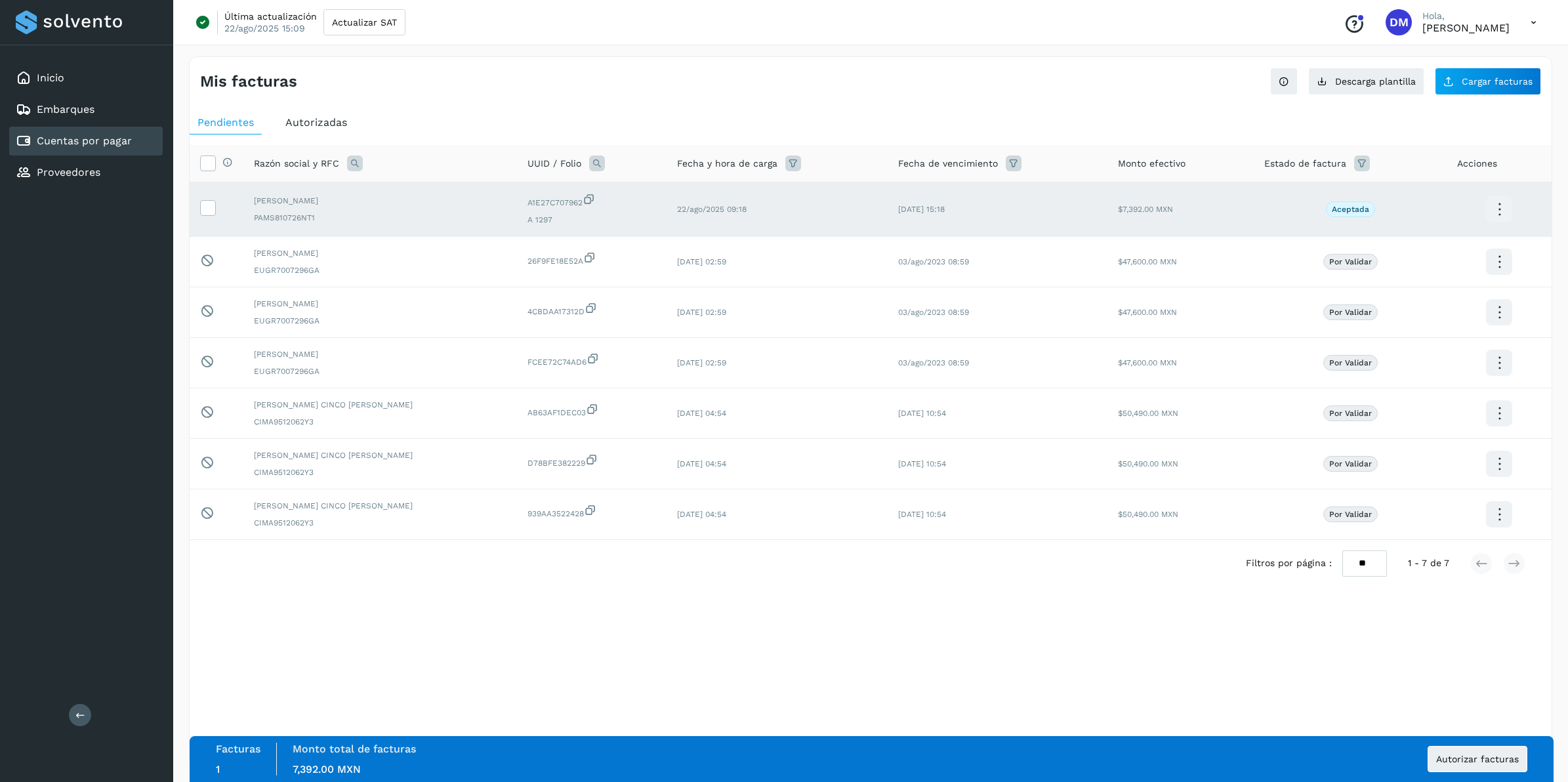
click at [836, 647] on div "Mis facturas Ver instrucciones para cargar Facturas Descarga plantilla Cargar f…" at bounding box center [871, 411] width 1363 height 710
click at [1471, 756] on span "Autorizar facturas" at bounding box center [1477, 759] width 82 height 9
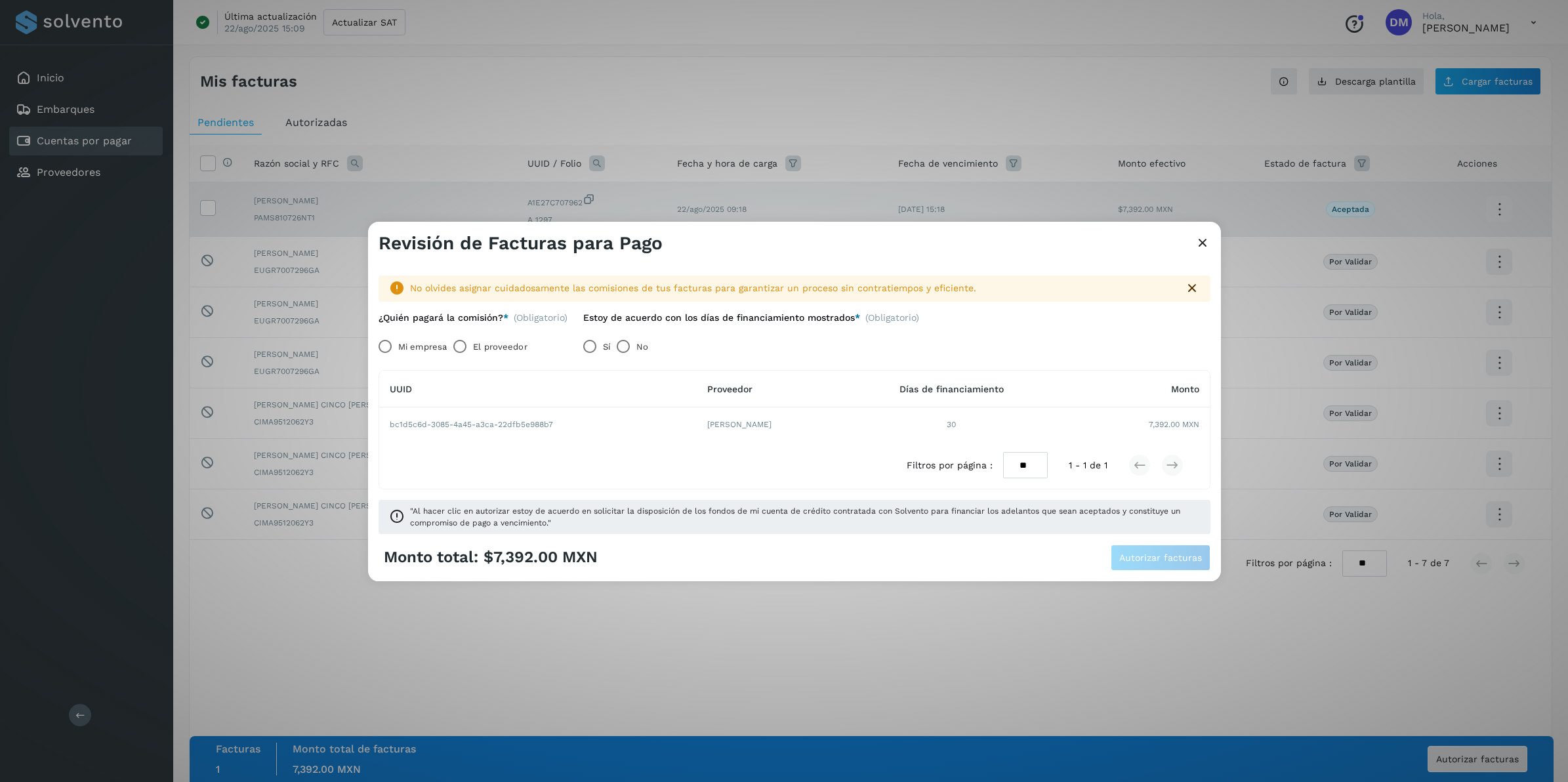
click at [504, 346] on label "El proveedor" at bounding box center [500, 346] width 54 height 27
click at [1143, 561] on span "Autorizar facturas" at bounding box center [1160, 557] width 82 height 9
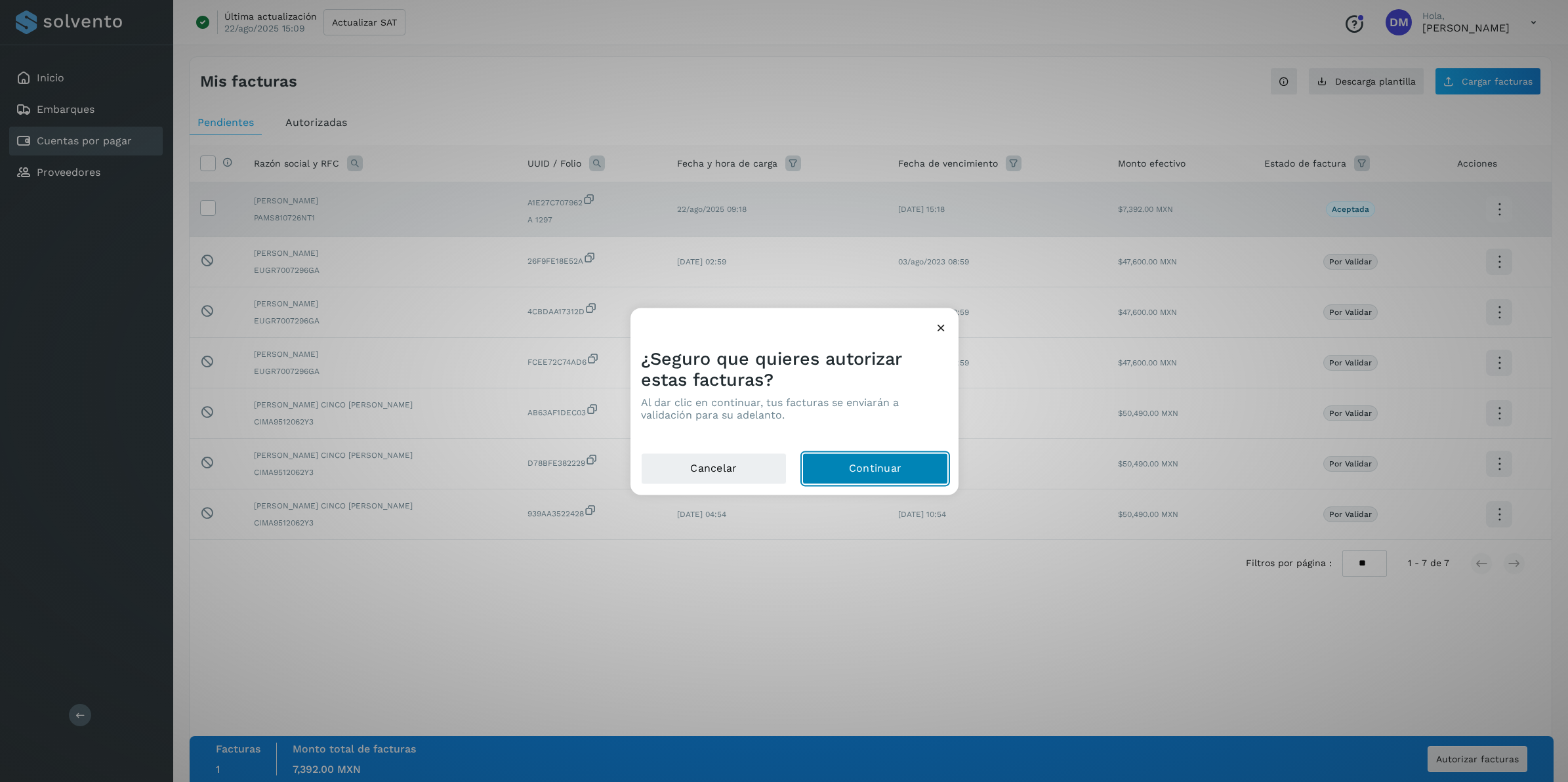
click at [866, 464] on button "Continuar" at bounding box center [875, 469] width 146 height 32
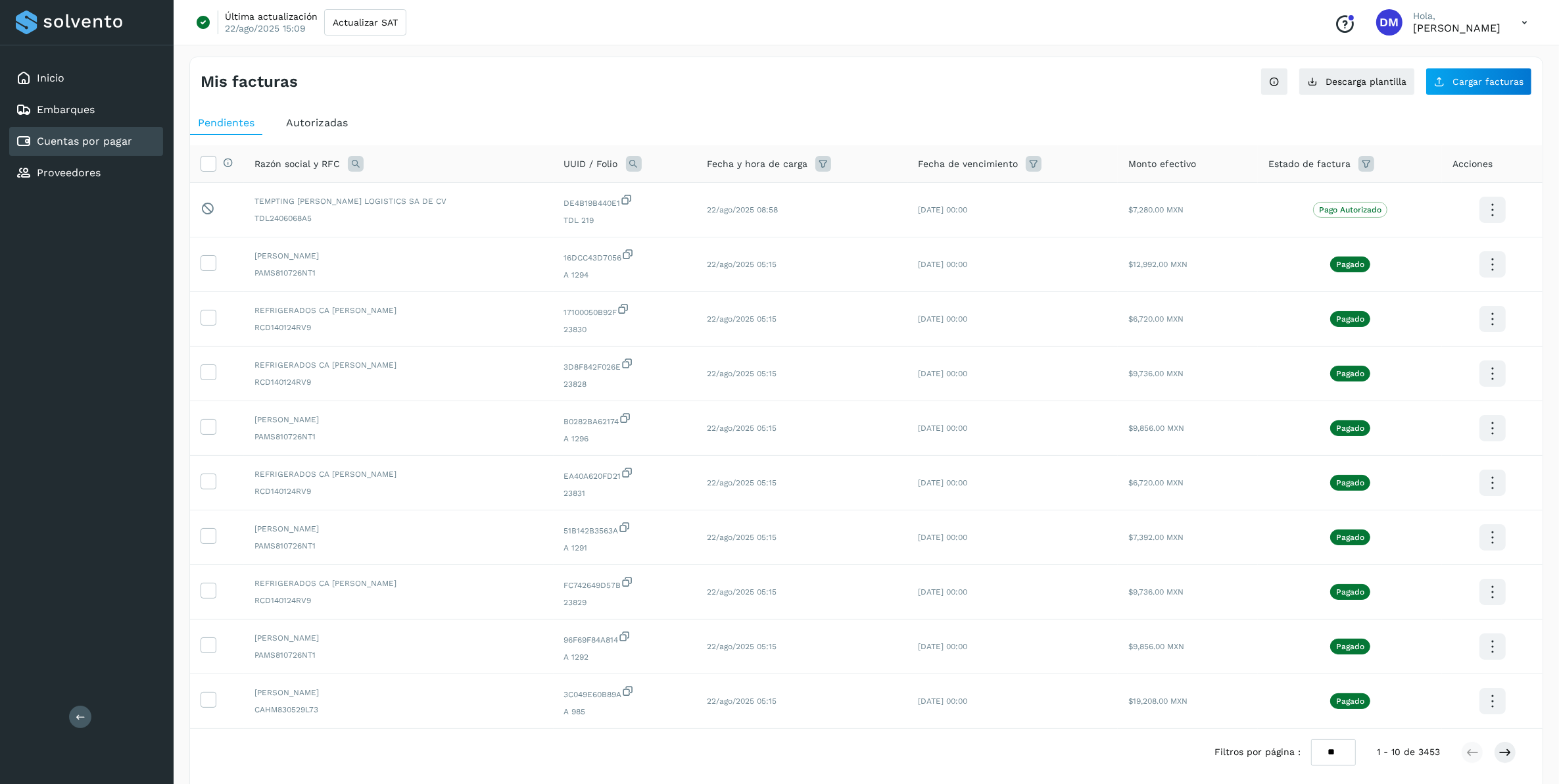
click at [309, 119] on span "Autorizadas" at bounding box center [317, 122] width 62 height 13
click at [239, 117] on span "Pendientes" at bounding box center [226, 122] width 57 height 13
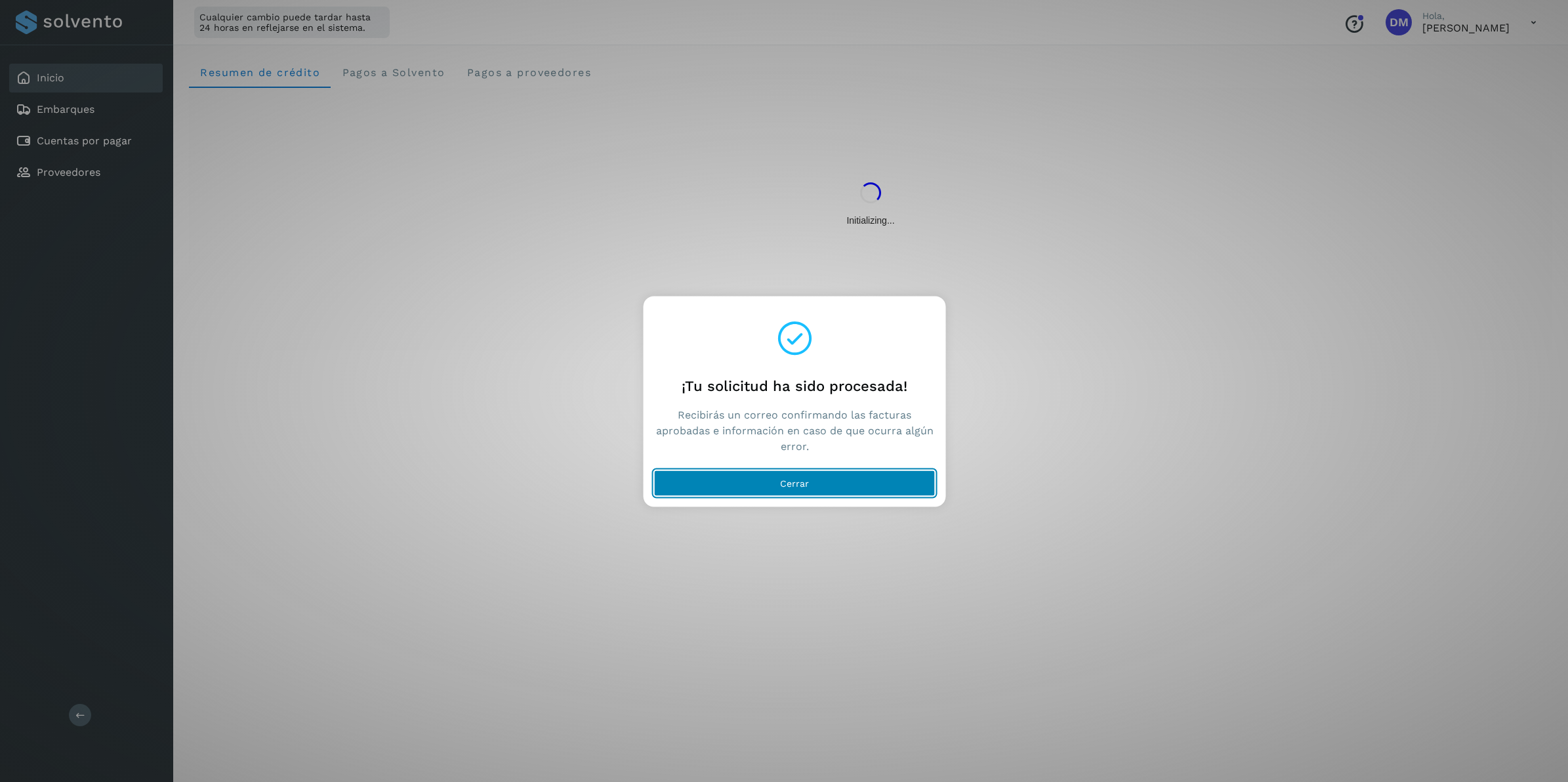
click at [836, 483] on button "Cerrar" at bounding box center [795, 484] width 282 height 27
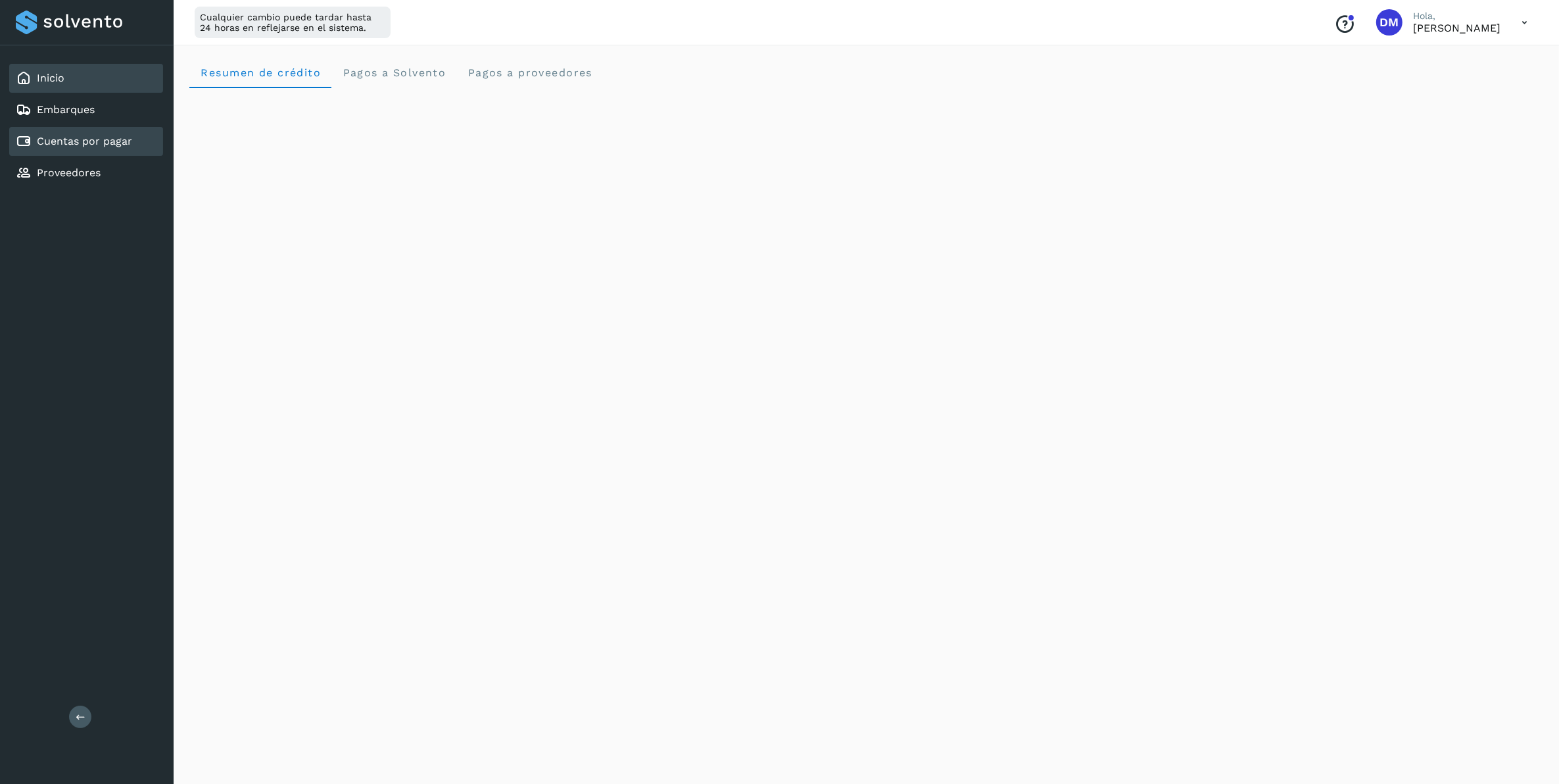
click at [89, 134] on link "Cuentas por pagar" at bounding box center [84, 140] width 95 height 13
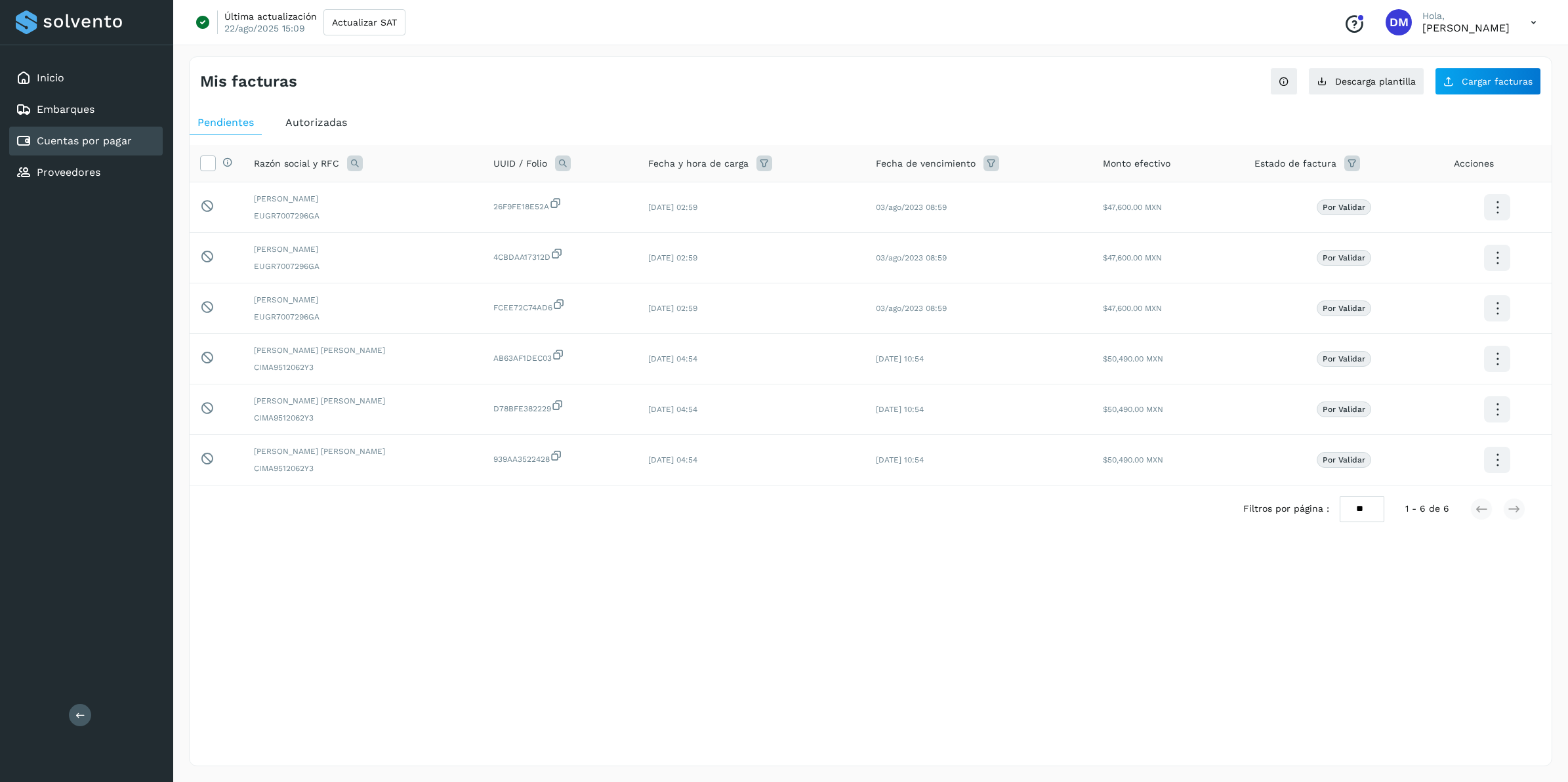
click at [971, 552] on div "Selecciona una fecha" at bounding box center [871, 543] width 1362 height 22
